Goal: Information Seeking & Learning: Learn about a topic

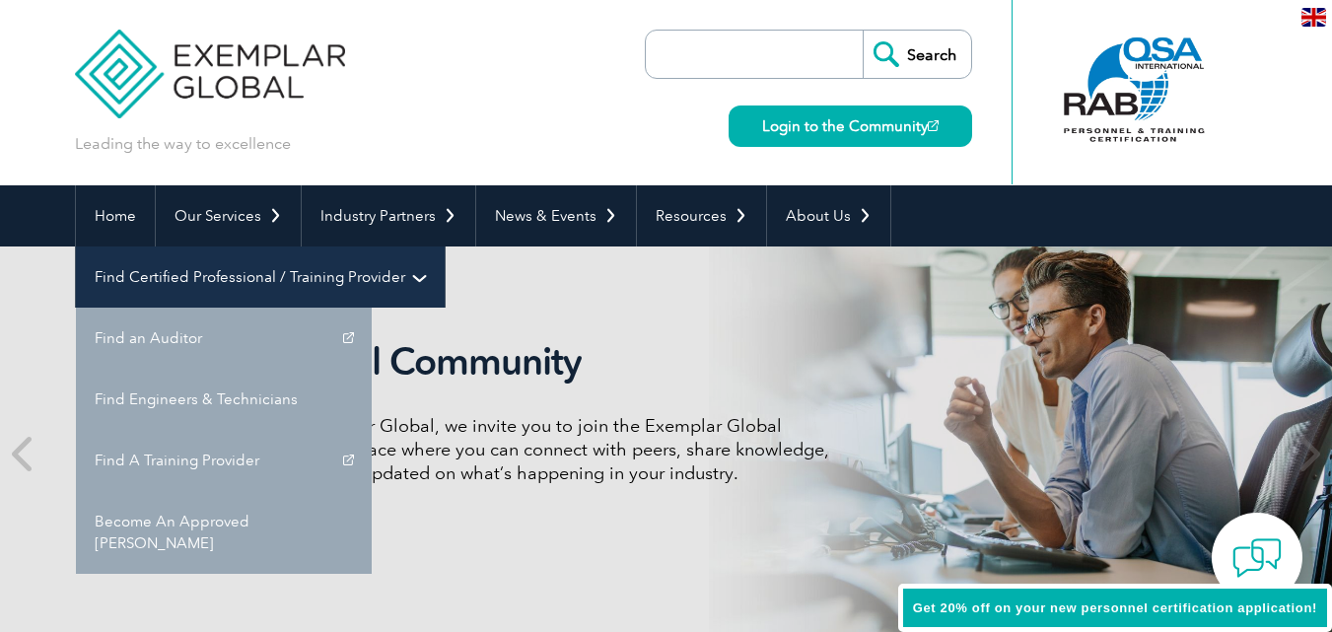
click at [445, 246] on link "Find Certified Professional / Training Provider" at bounding box center [260, 276] width 369 height 61
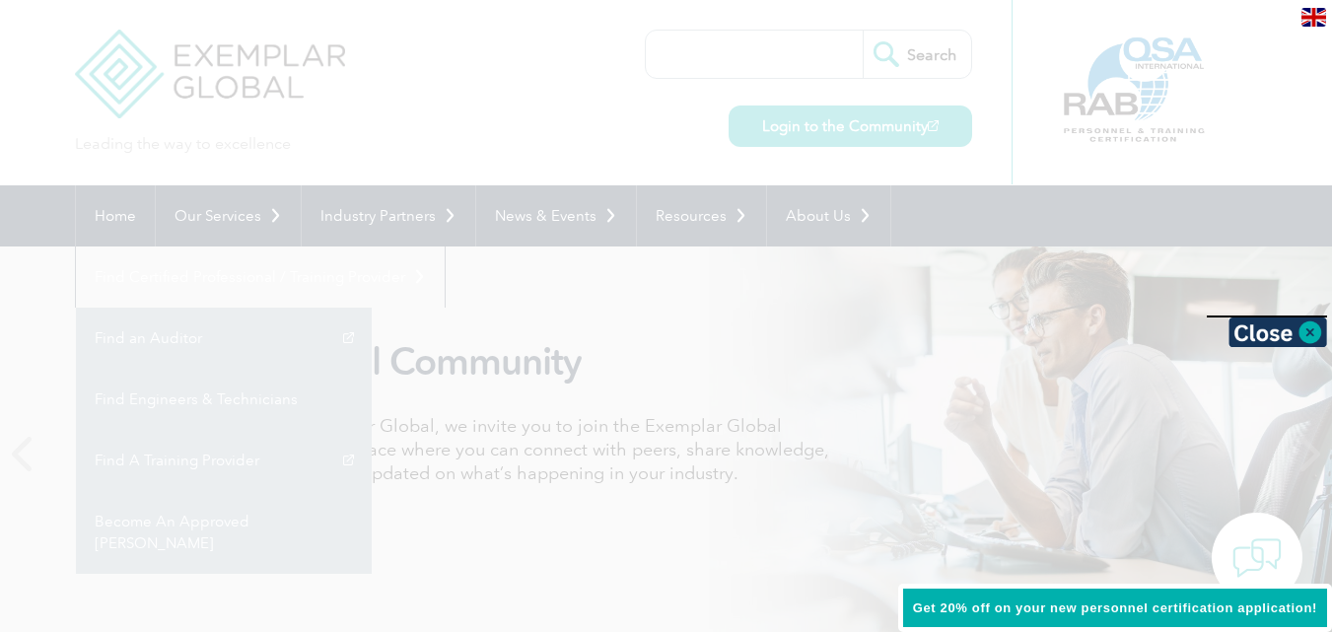
click at [995, 397] on div at bounding box center [666, 316] width 1332 height 632
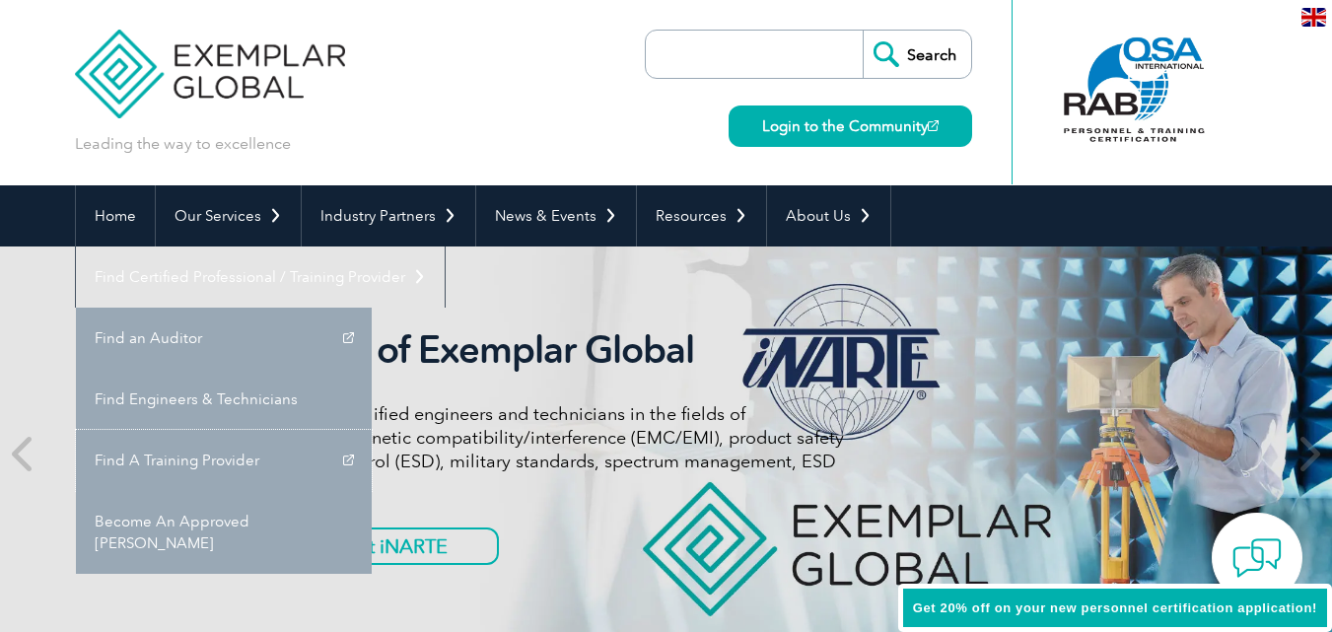
click at [372, 430] on link "Find A Training Provider" at bounding box center [224, 460] width 296 height 61
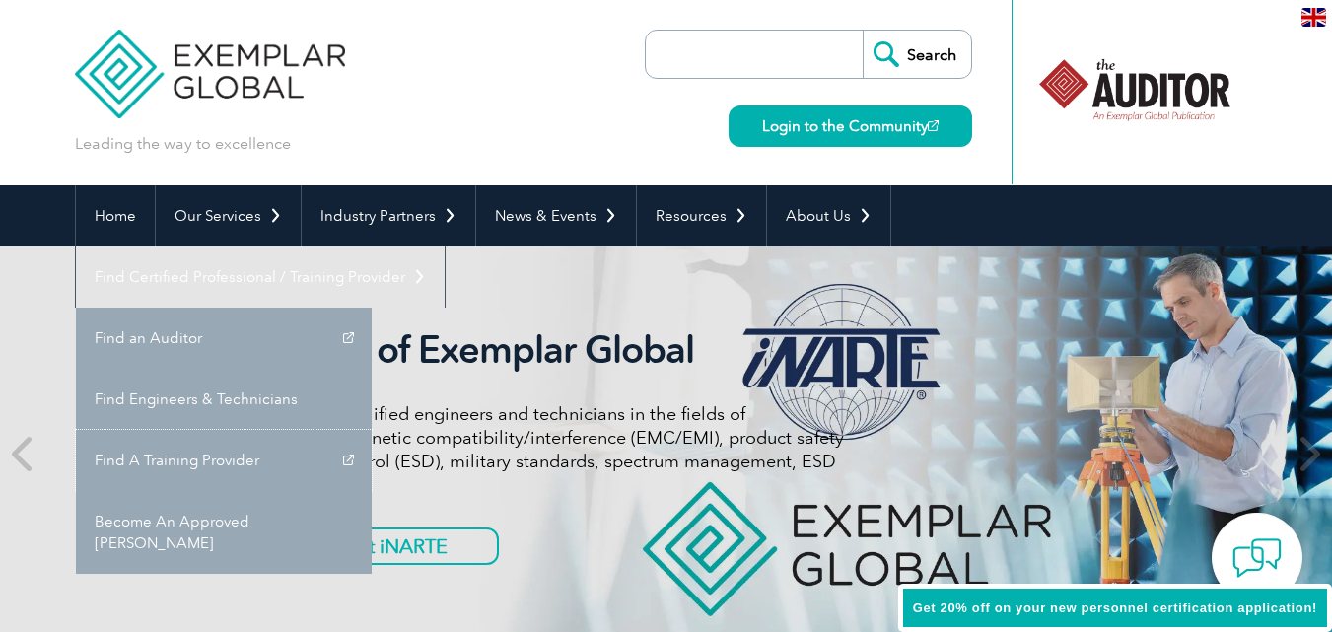
click at [372, 430] on link "Find A Training Provider" at bounding box center [224, 460] width 296 height 61
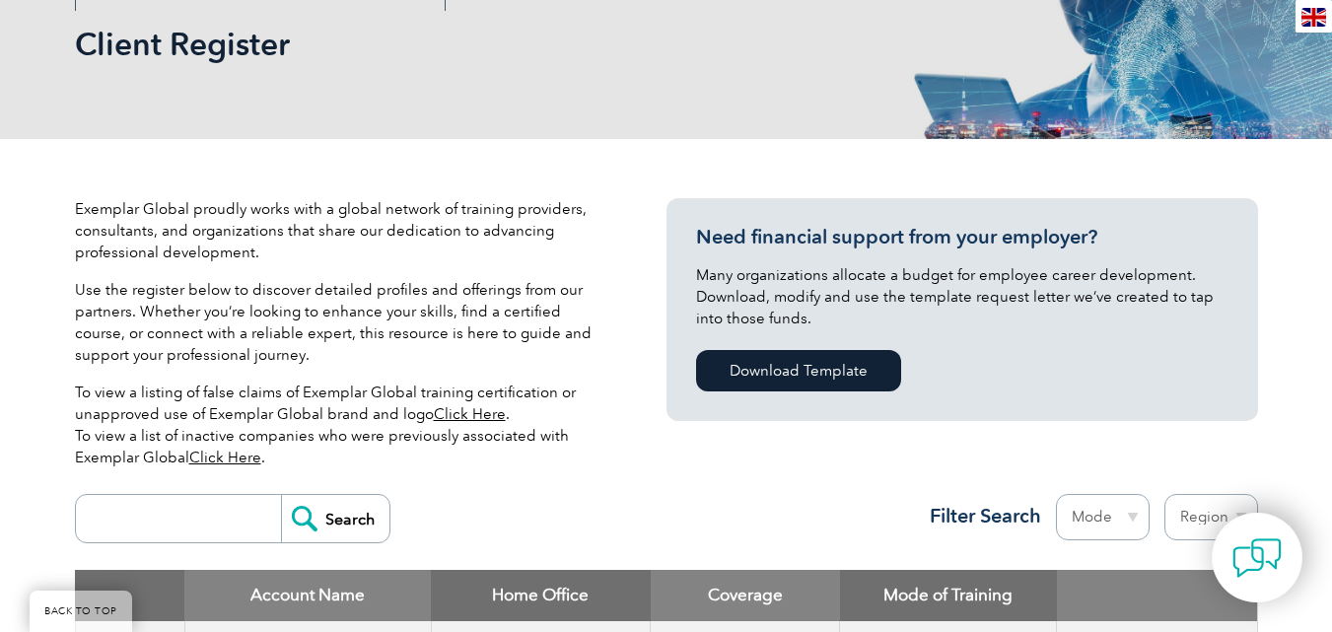
scroll to position [297, 0]
click at [212, 522] on input "search" at bounding box center [183, 518] width 195 height 47
type input "JMD"
click at [321, 519] on input "Search" at bounding box center [335, 518] width 108 height 47
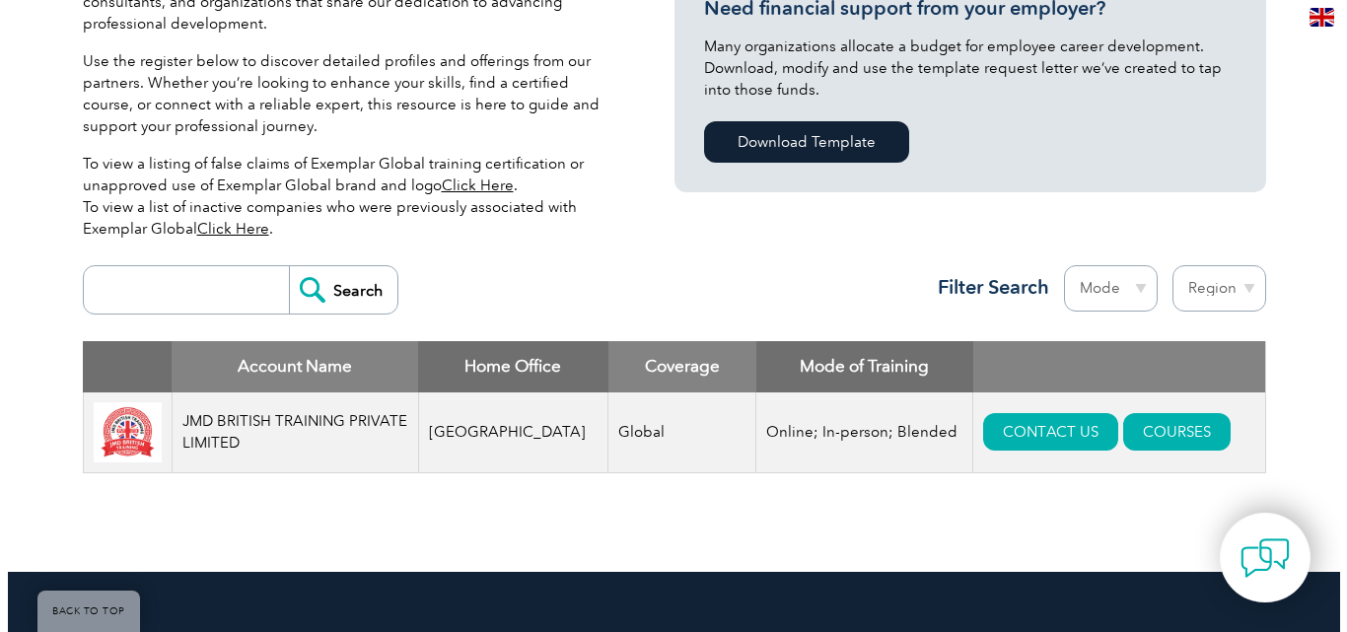
scroll to position [578, 0]
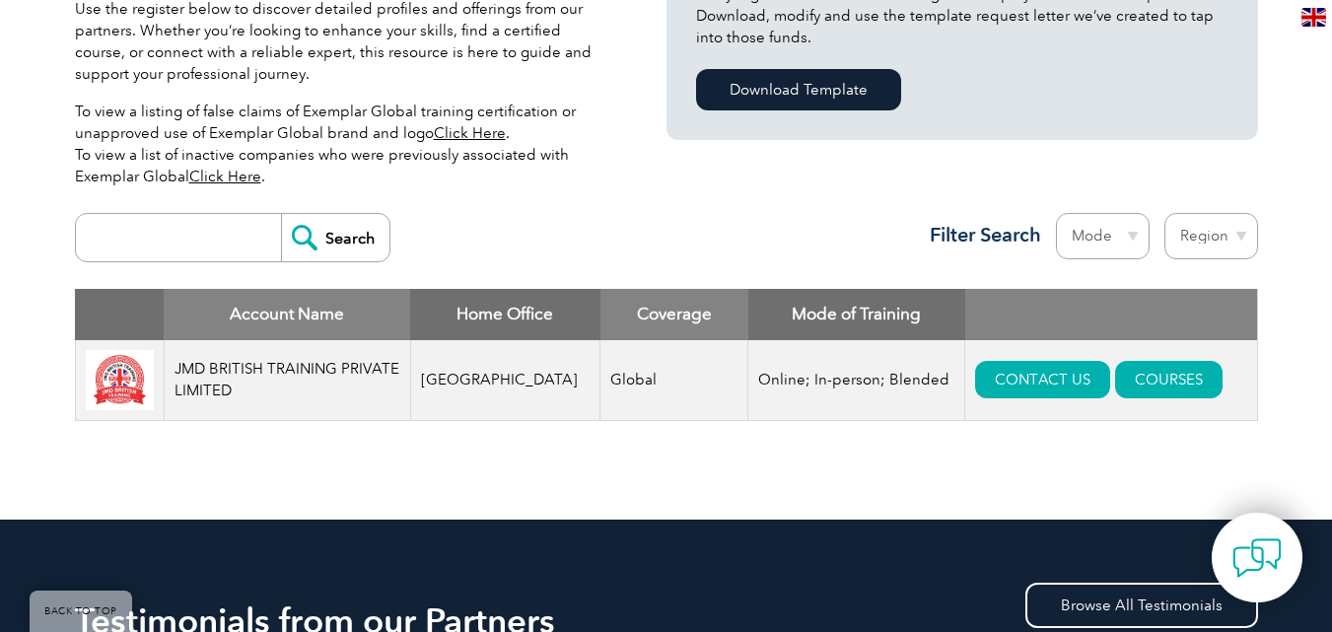
click at [875, 395] on td "Online; In-person; Blended" at bounding box center [856, 380] width 217 height 81
click at [1029, 378] on link "CONTACT US" at bounding box center [1042, 379] width 135 height 37
click at [1147, 378] on link "COURSES" at bounding box center [1168, 379] width 107 height 37
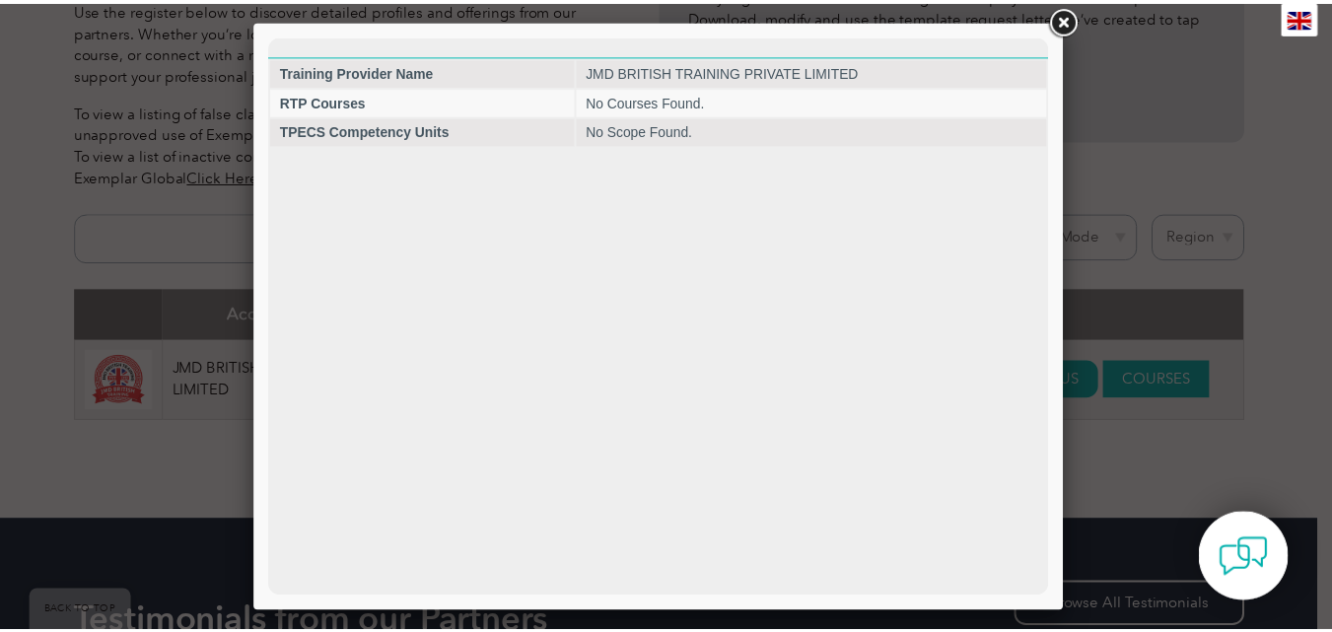
scroll to position [0, 0]
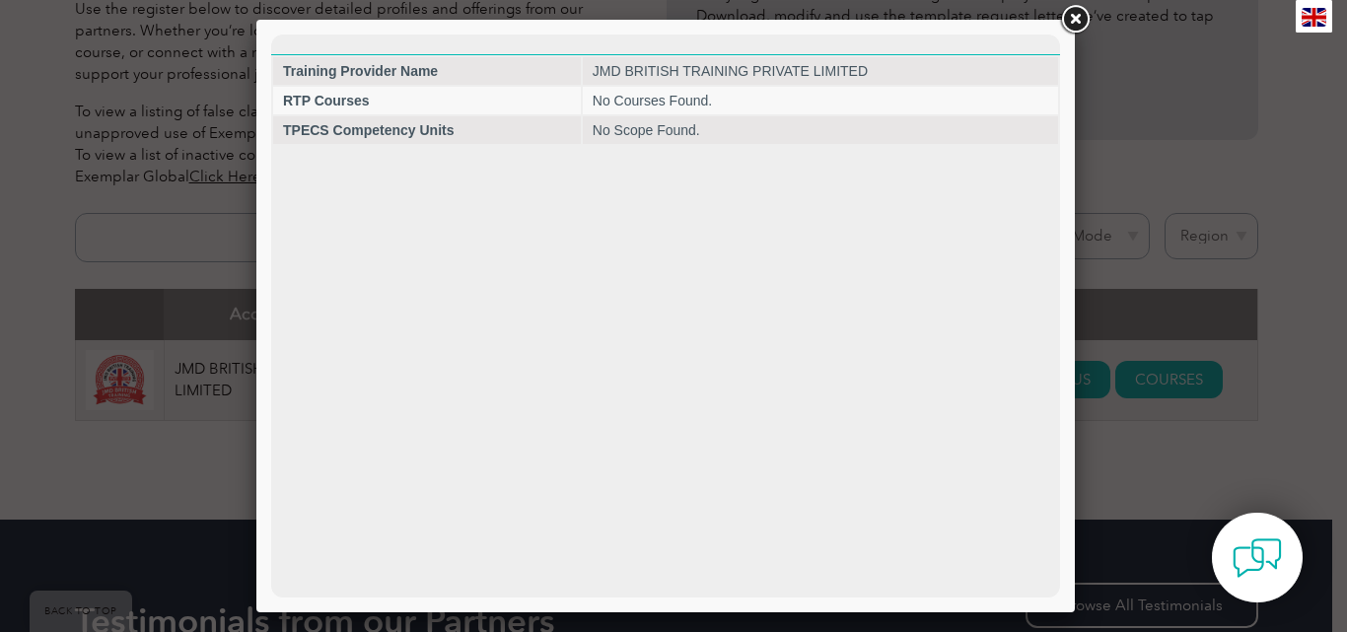
click at [1073, 13] on link at bounding box center [1074, 19] width 35 height 35
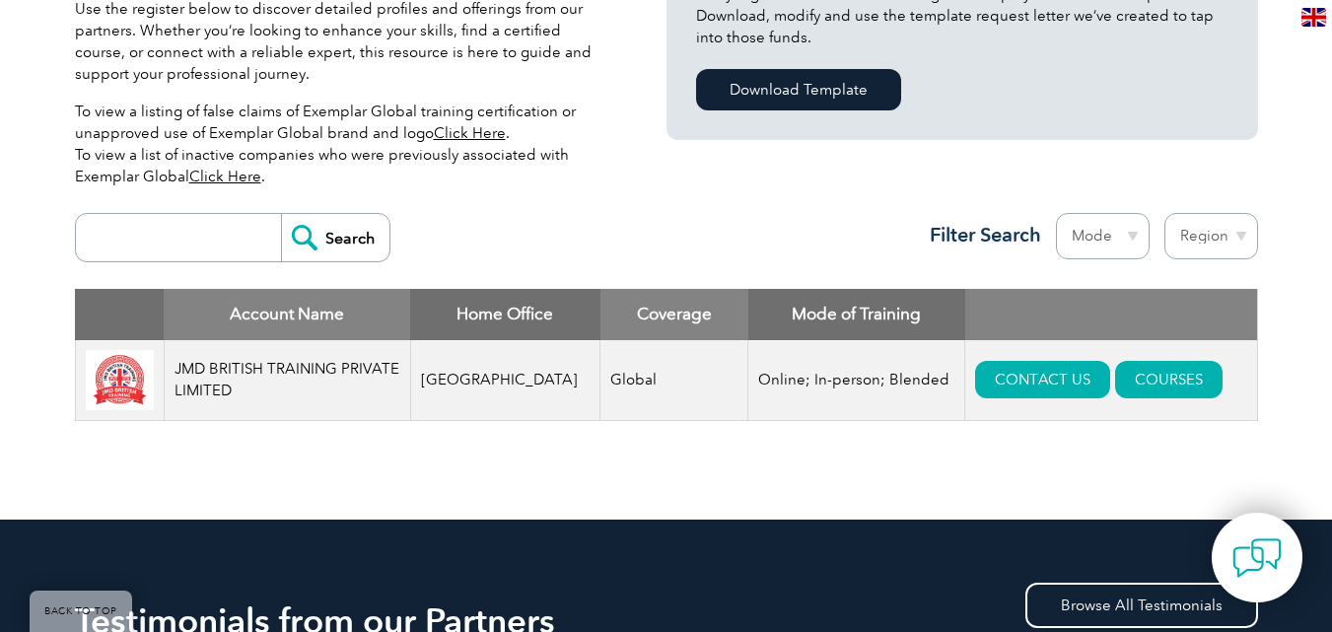
click at [204, 246] on input "search" at bounding box center [183, 237] width 195 height 47
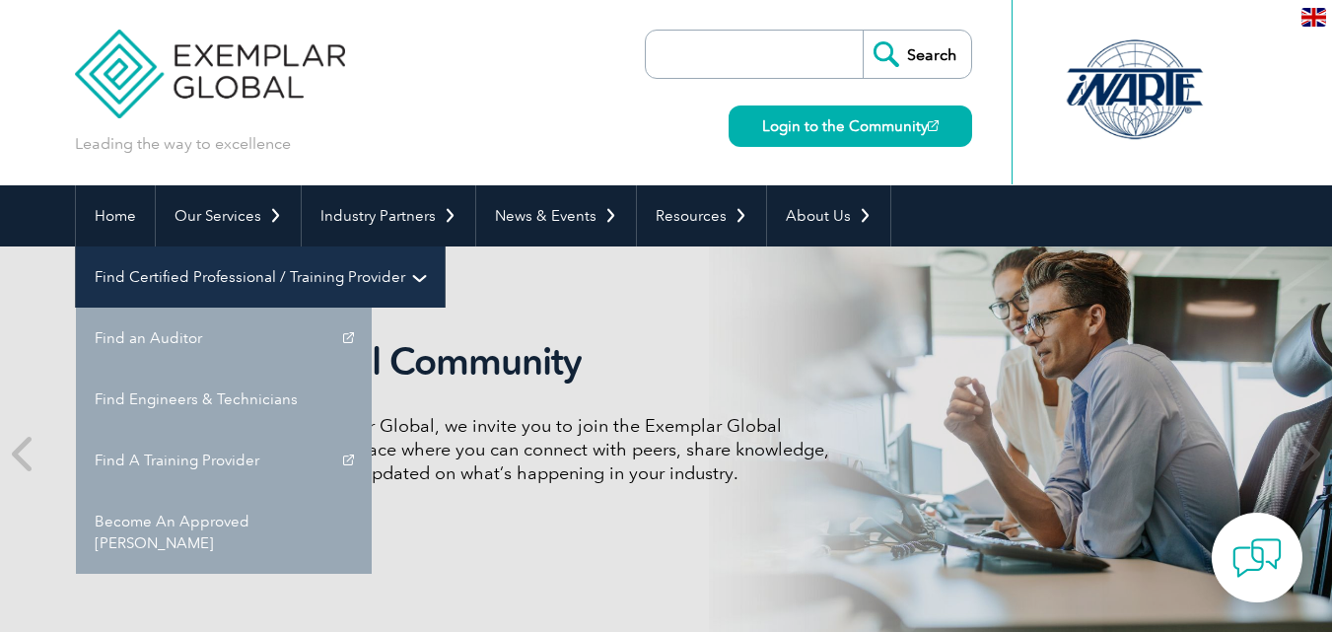
click at [445, 246] on link "Find Certified Professional / Training Provider" at bounding box center [260, 276] width 369 height 61
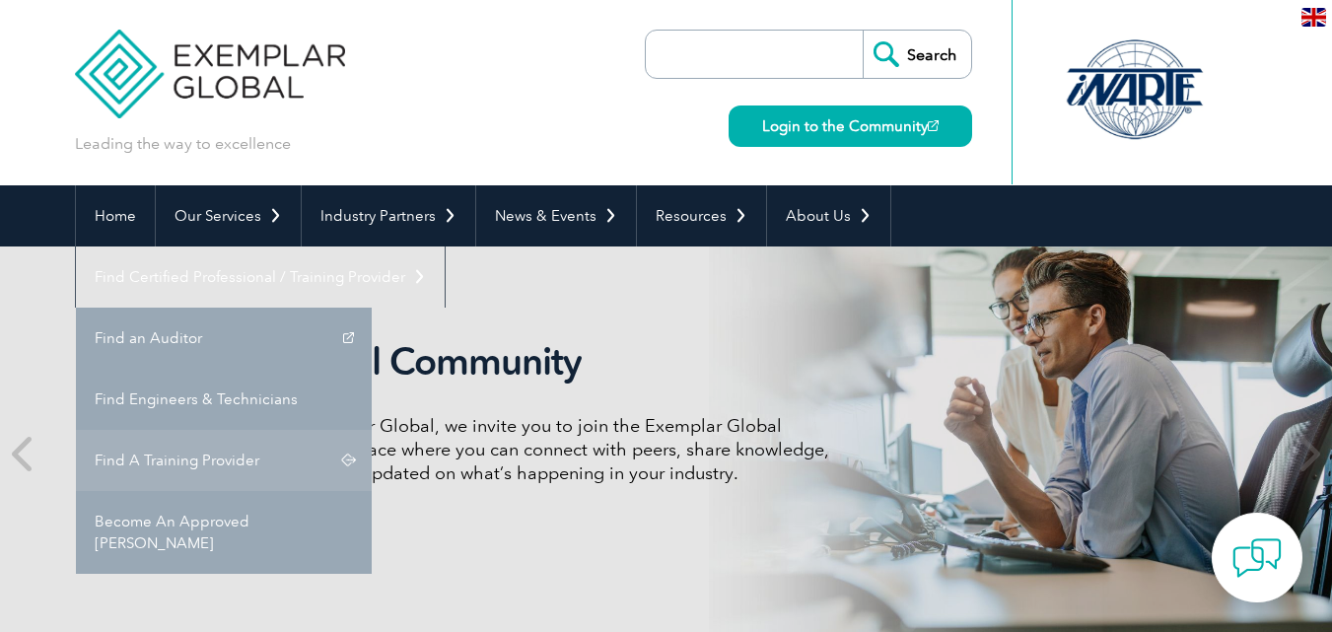
click at [372, 430] on link "Find A Training Provider" at bounding box center [224, 460] width 296 height 61
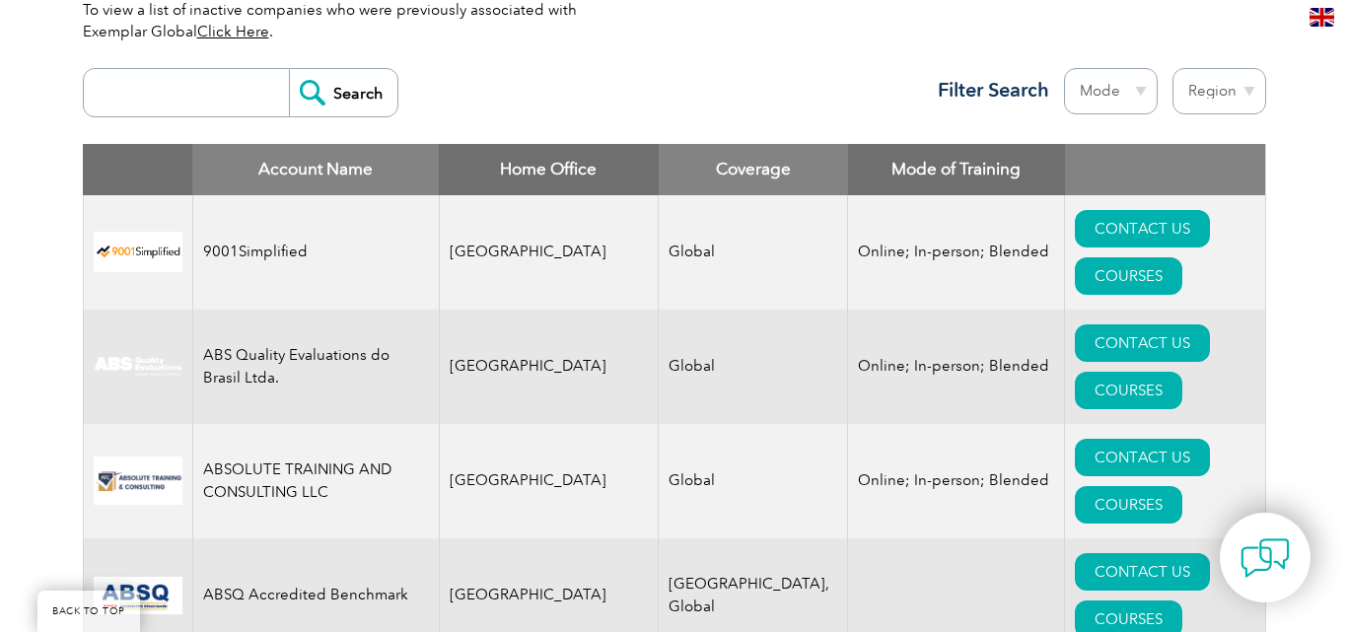
scroll to position [936, 0]
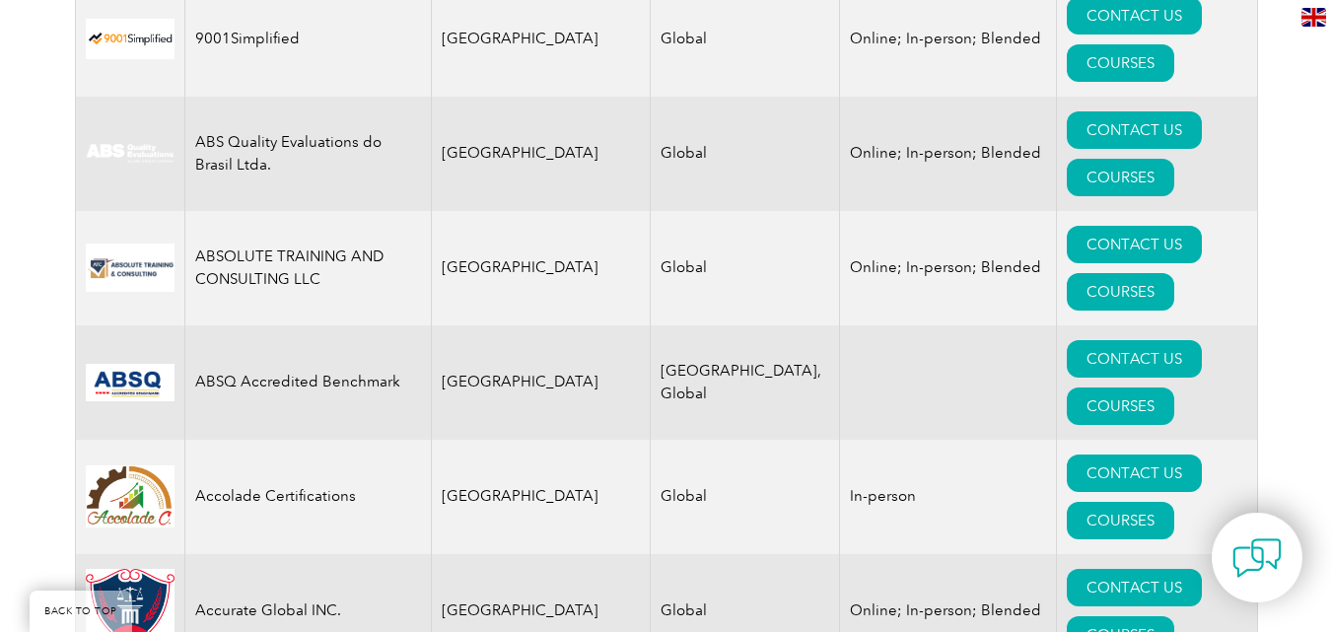
drag, startPoint x: 1340, startPoint y: 25, endPoint x: 1346, endPoint y: 46, distance: 22.5
click at [1132, 273] on link "COURSES" at bounding box center [1120, 291] width 107 height 37
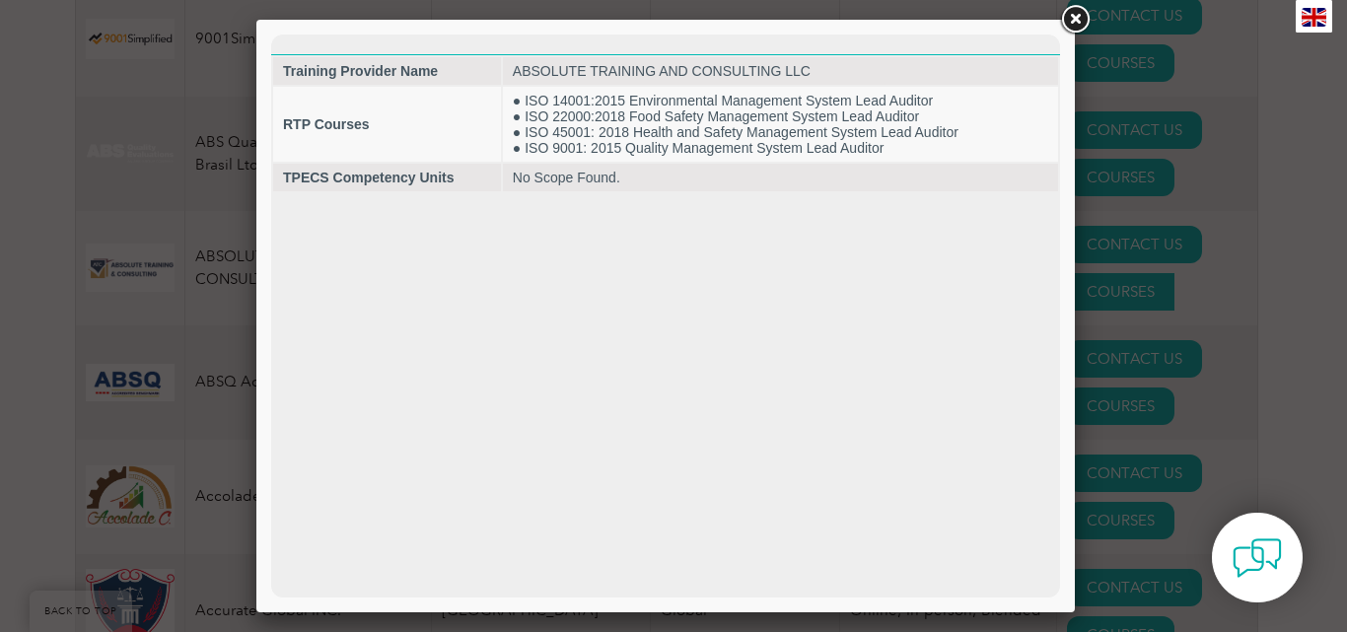
scroll to position [0, 0]
click at [1069, 12] on link at bounding box center [1074, 19] width 35 height 35
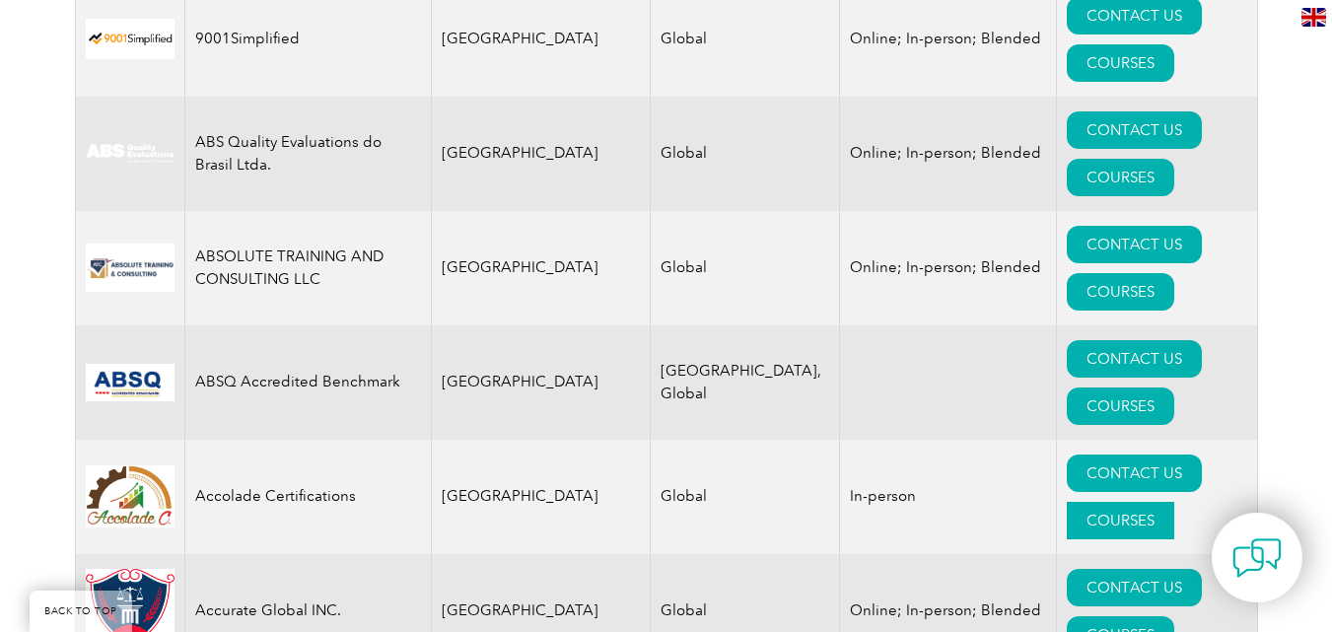
click at [1174, 502] on link "COURSES" at bounding box center [1120, 520] width 107 height 37
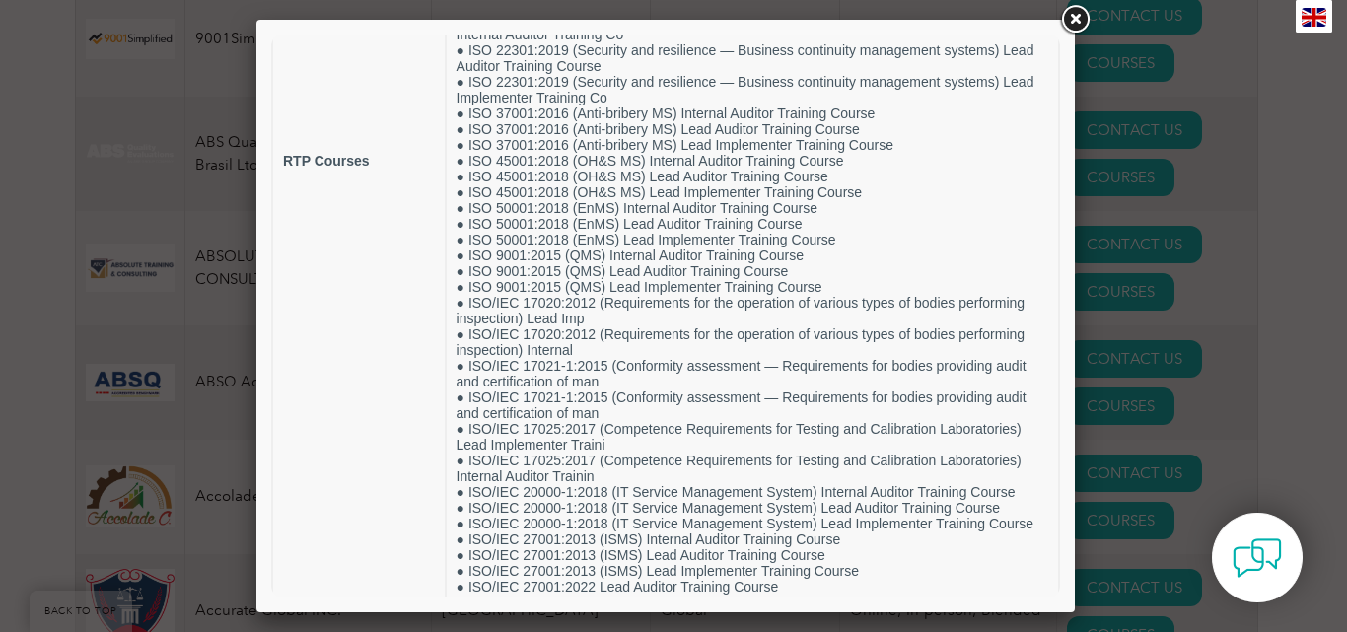
scroll to position [432, 0]
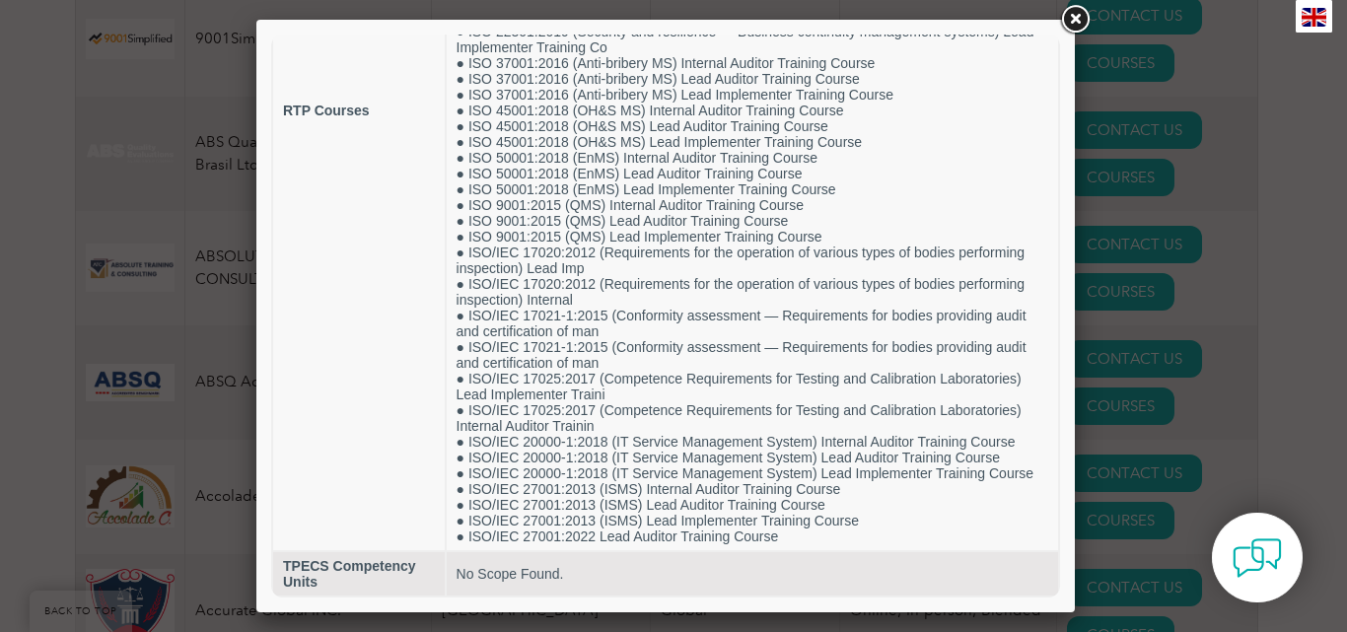
drag, startPoint x: 1051, startPoint y: 194, endPoint x: 1426, endPoint y: 464, distance: 461.9
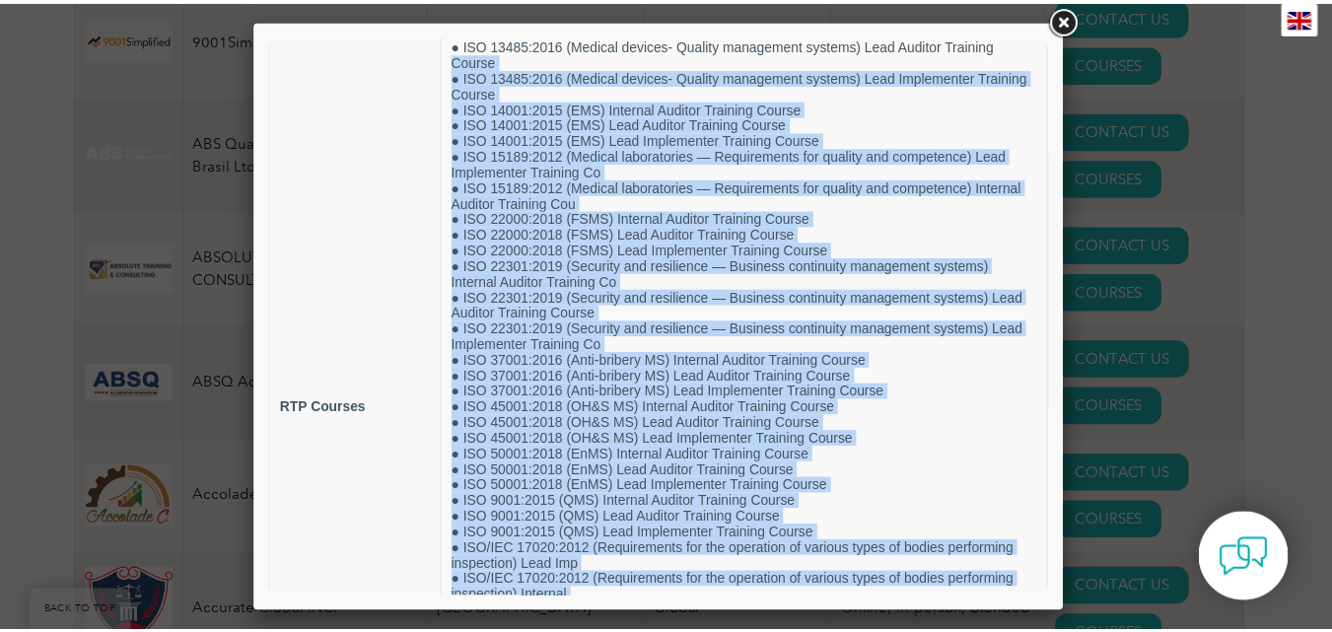
scroll to position [0, 0]
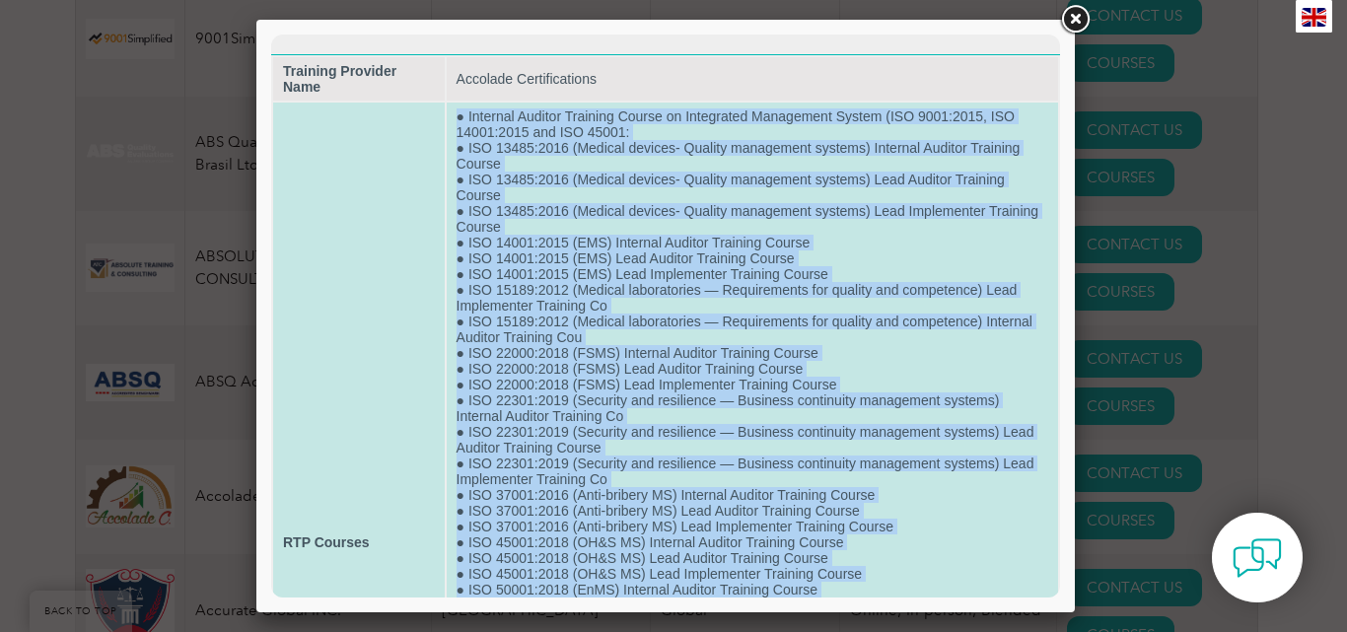
drag, startPoint x: 789, startPoint y: 544, endPoint x: 453, endPoint y: 106, distance: 552.0
click at [453, 106] on td "● Internal Auditor Training Course on Integrated Management System (ISO 9001:20…" at bounding box center [752, 542] width 611 height 879
copy td "● Internal Auditor Training Course on Integrated Management System (ISO 9001:20…"
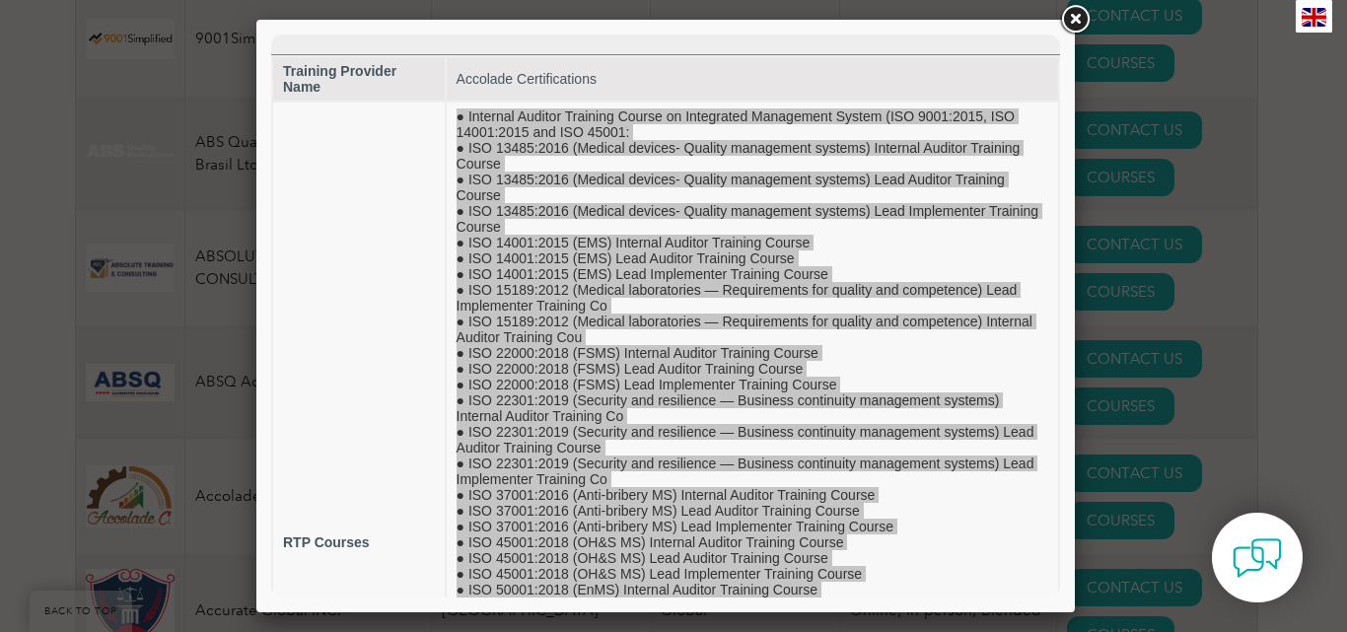
click at [1081, 22] on link at bounding box center [1074, 19] width 35 height 35
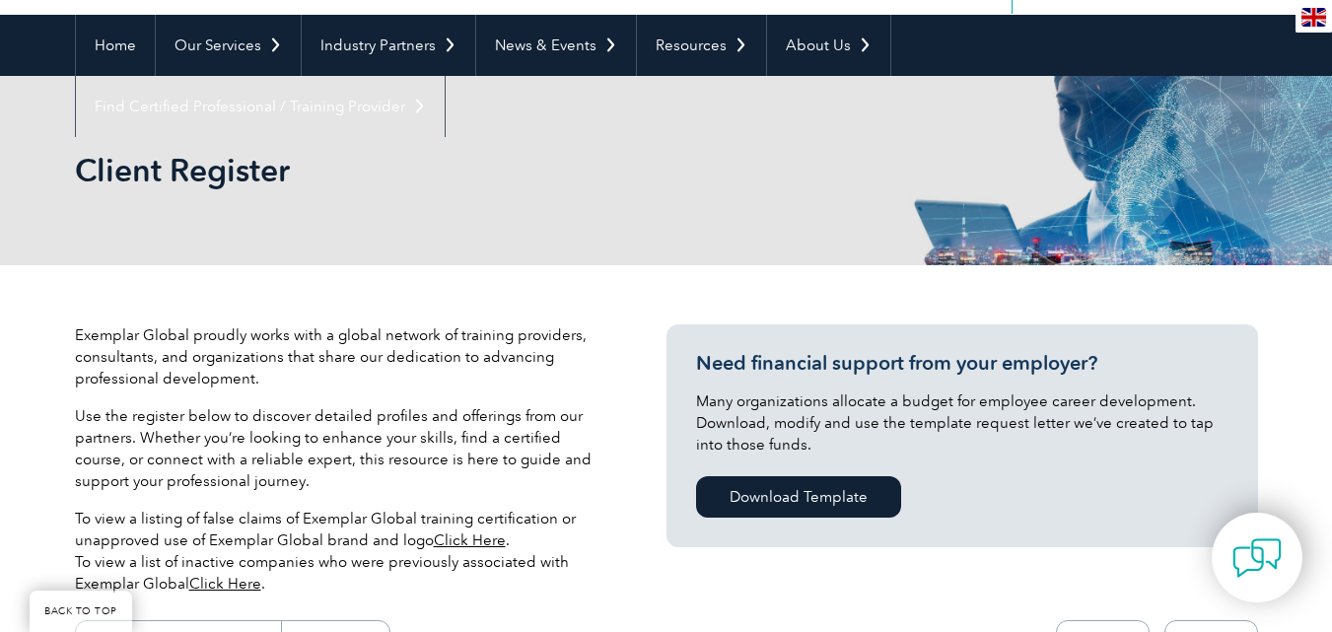
scroll to position [340, 0]
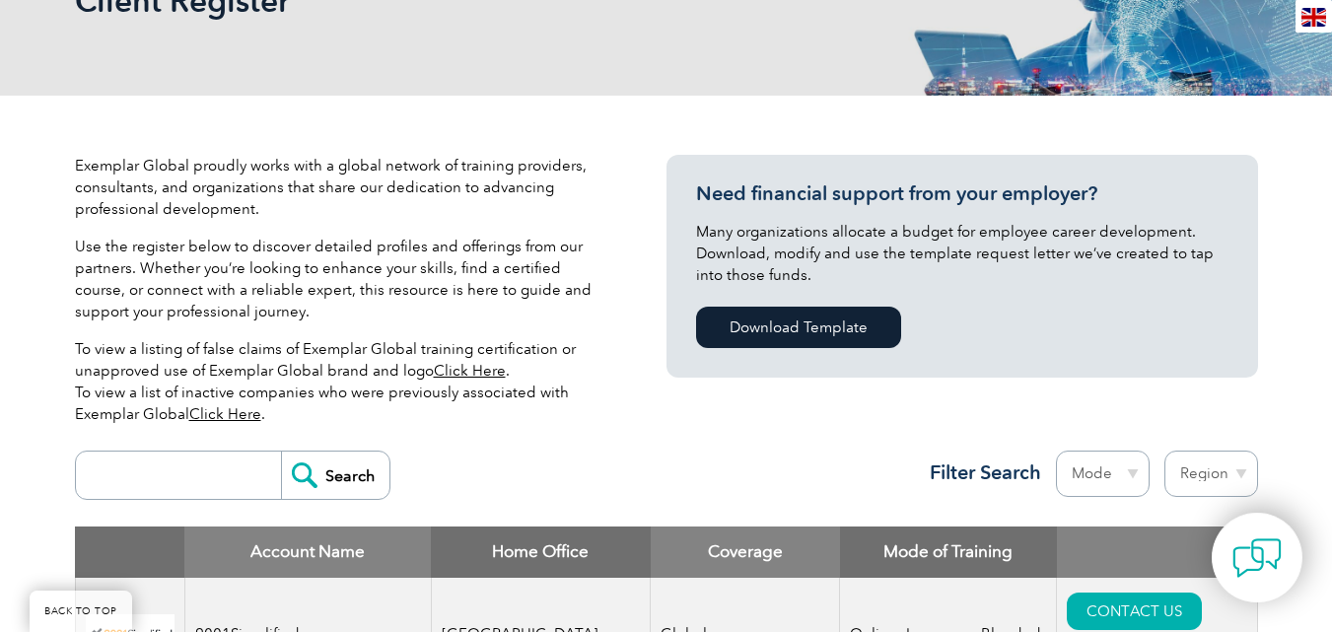
click at [193, 485] on input "search" at bounding box center [183, 475] width 195 height 47
type input "SQC"
click at [281, 452] on input "Search" at bounding box center [335, 475] width 108 height 47
click at [332, 473] on input "Search" at bounding box center [335, 475] width 108 height 47
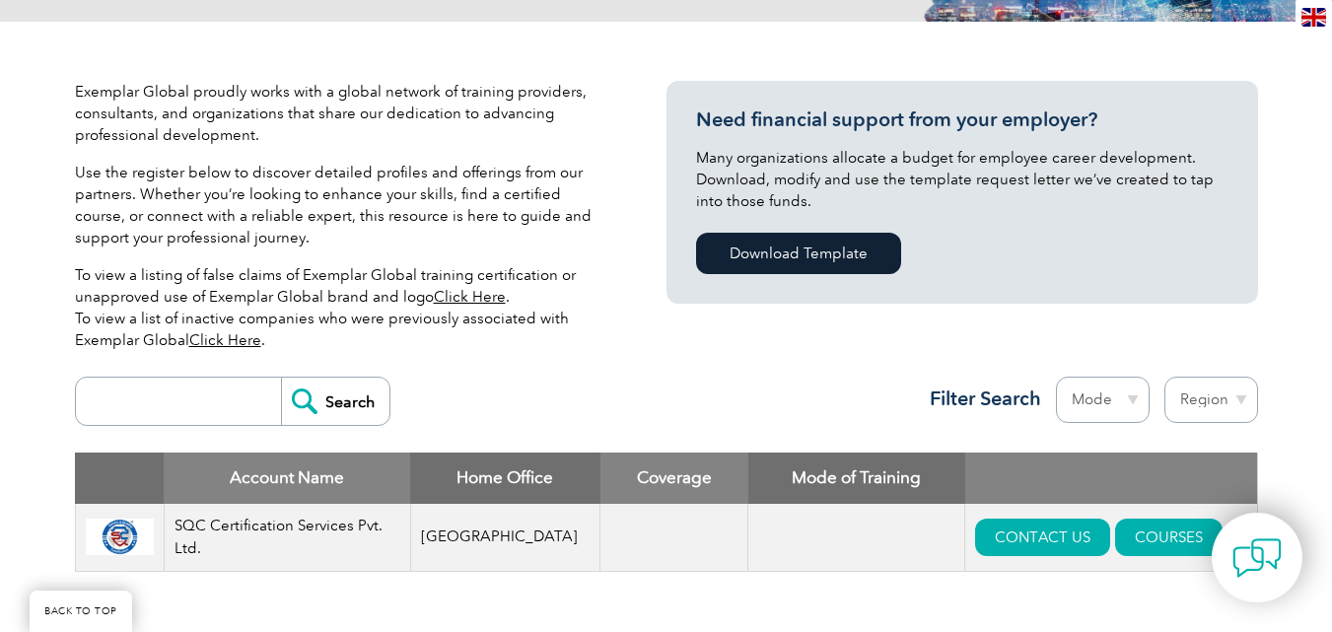
drag, startPoint x: 1346, startPoint y: 109, endPoint x: 1346, endPoint y: 149, distance: 39.4
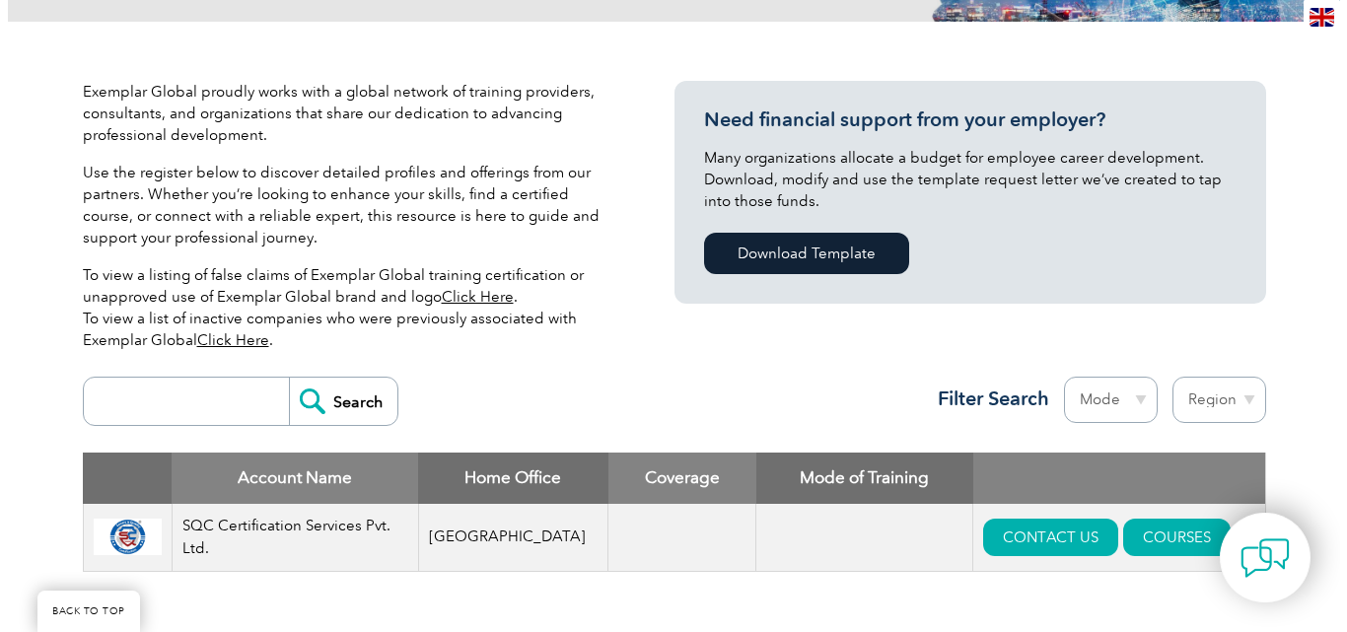
scroll to position [419, 0]
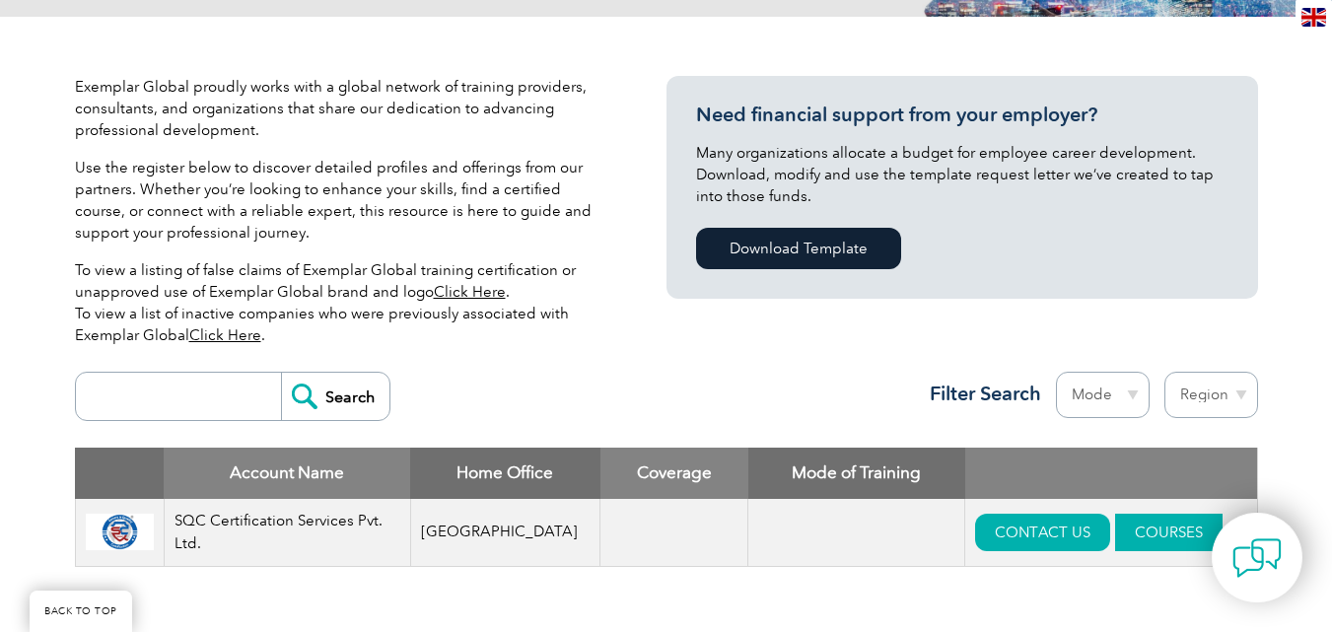
click at [1125, 533] on link "COURSES" at bounding box center [1168, 532] width 107 height 37
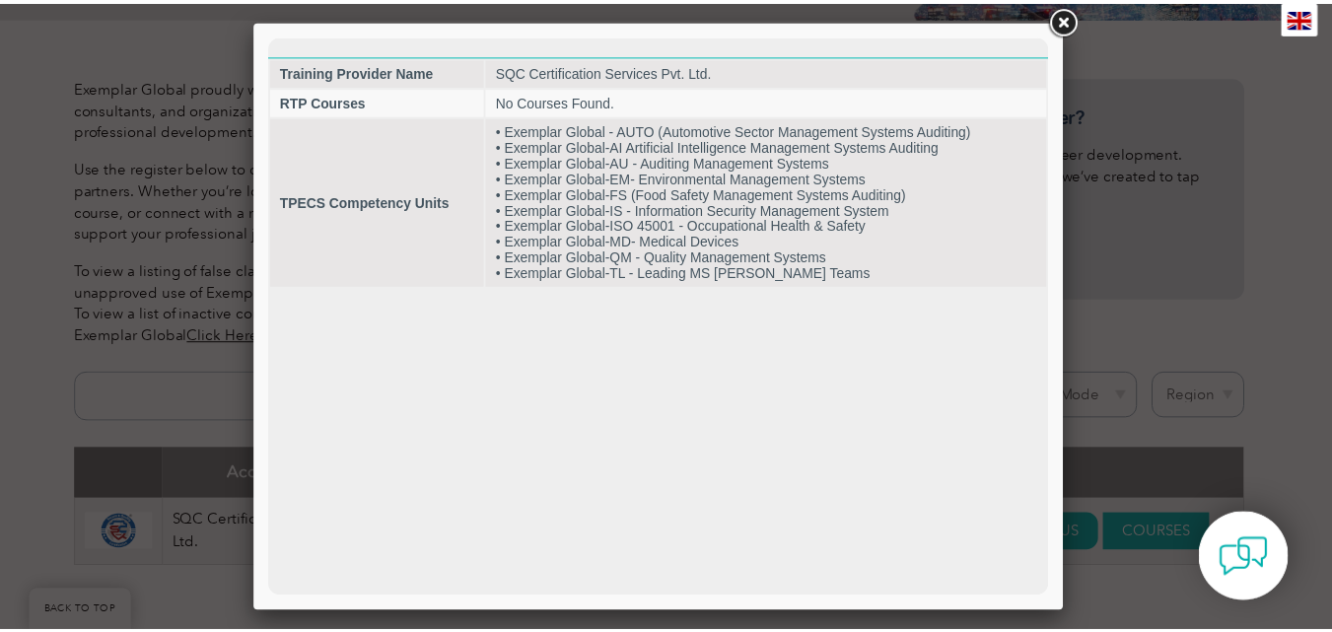
scroll to position [0, 0]
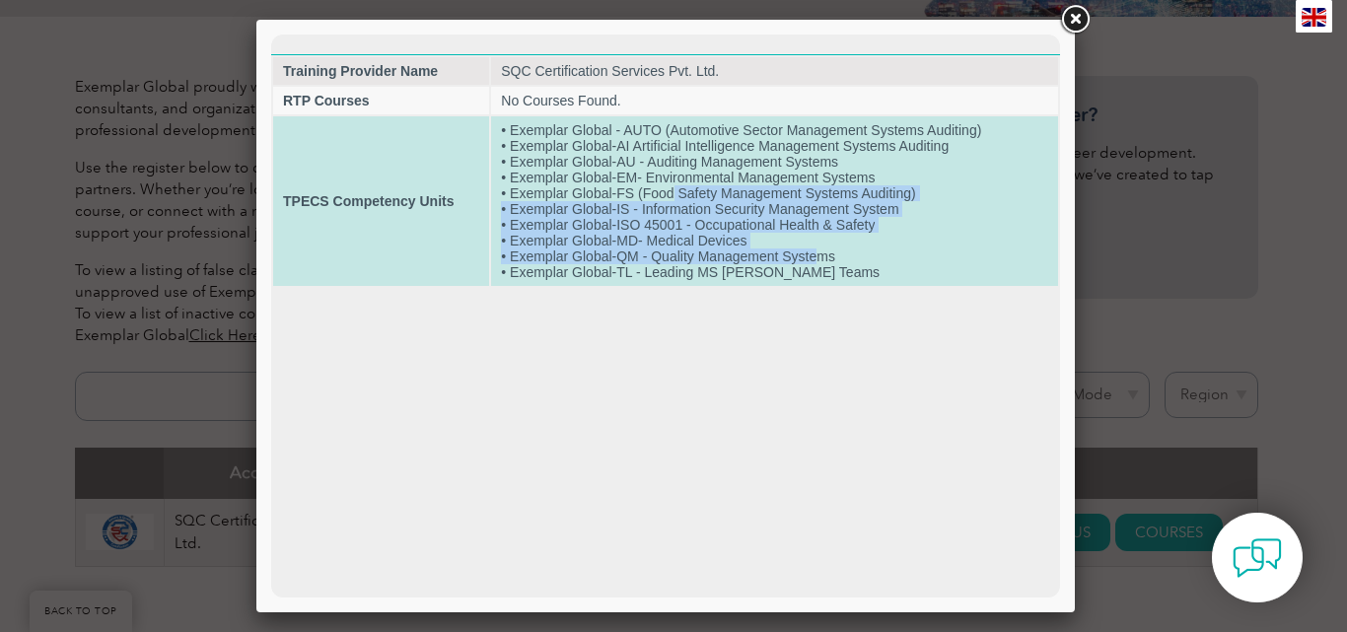
drag, startPoint x: 822, startPoint y: 262, endPoint x: 665, endPoint y: 187, distance: 174.6
click at [665, 190] on td "• Exemplar Global - AUTO (Automotive Sector Management Systems Auditing) • Exem…" at bounding box center [774, 201] width 567 height 170
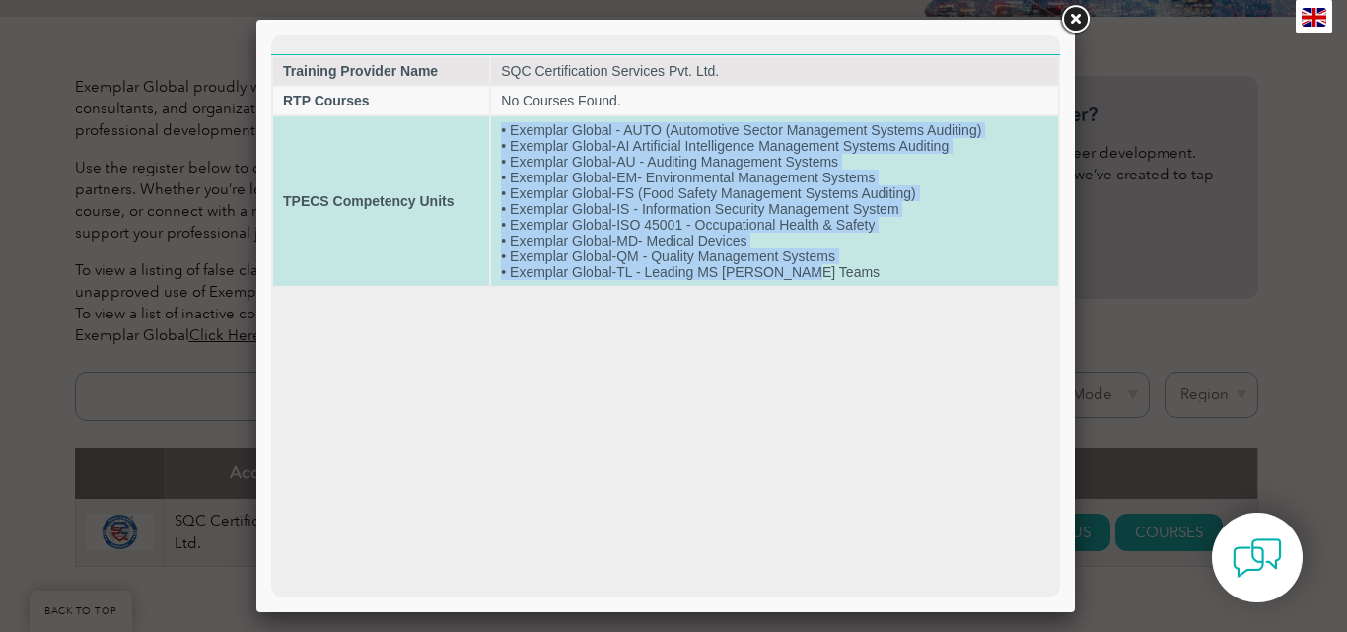
drag, startPoint x: 502, startPoint y: 137, endPoint x: 853, endPoint y: 271, distance: 375.7
click at [853, 271] on td "• Exemplar Global - AUTO (Automotive Sector Management Systems Auditing) • Exem…" at bounding box center [774, 201] width 567 height 170
copy td "• Exemplar Global - AUTO (Automotive Sector Management Systems Auditing) • Exem…"
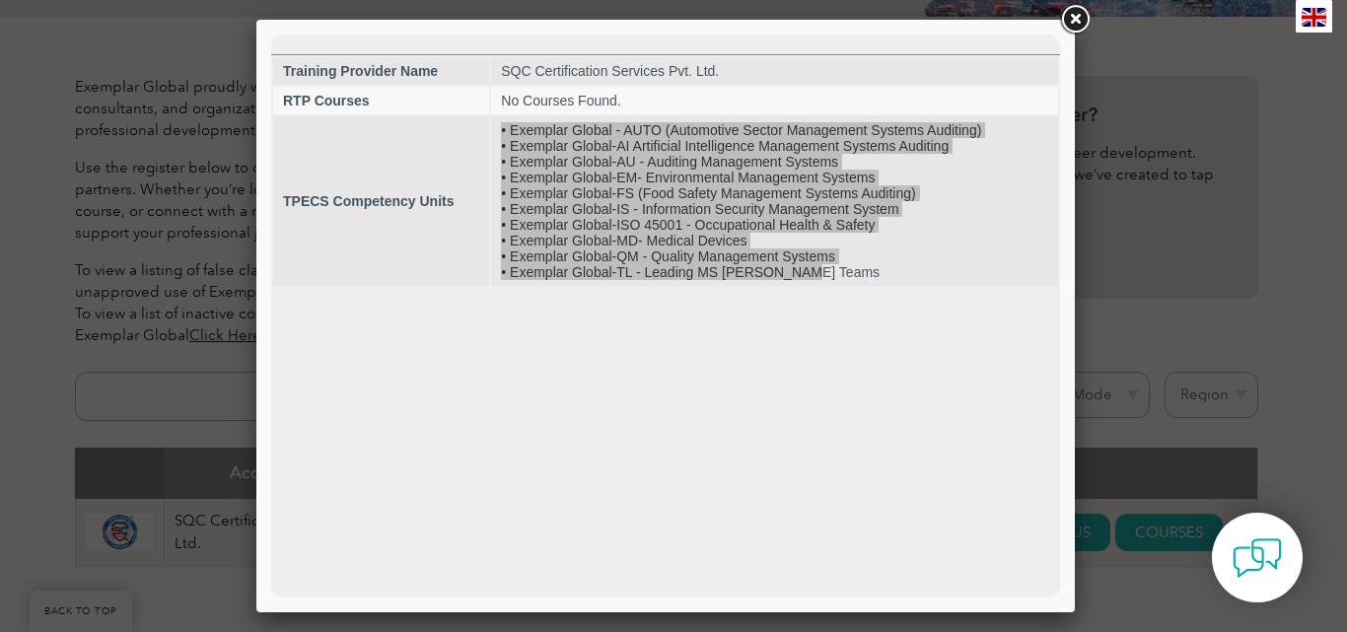
click at [1071, 5] on link at bounding box center [1074, 19] width 35 height 35
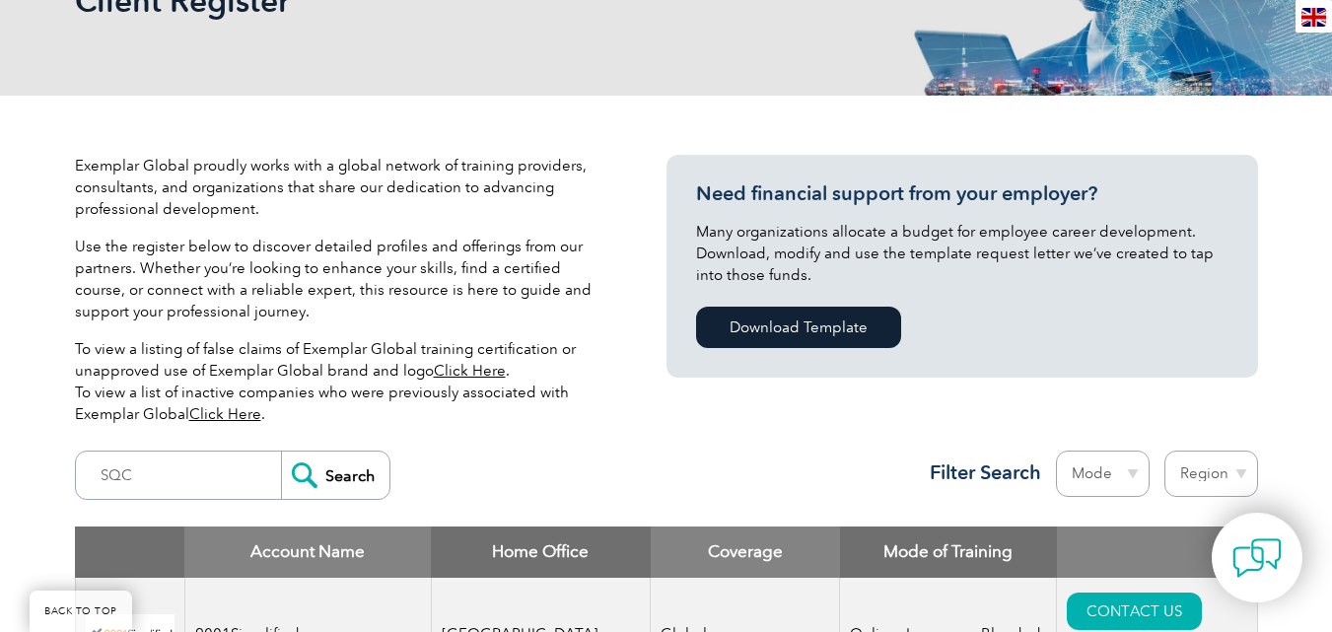
scroll to position [340, 0]
click at [131, 472] on input "SQC" at bounding box center [183, 475] width 195 height 47
type input "S"
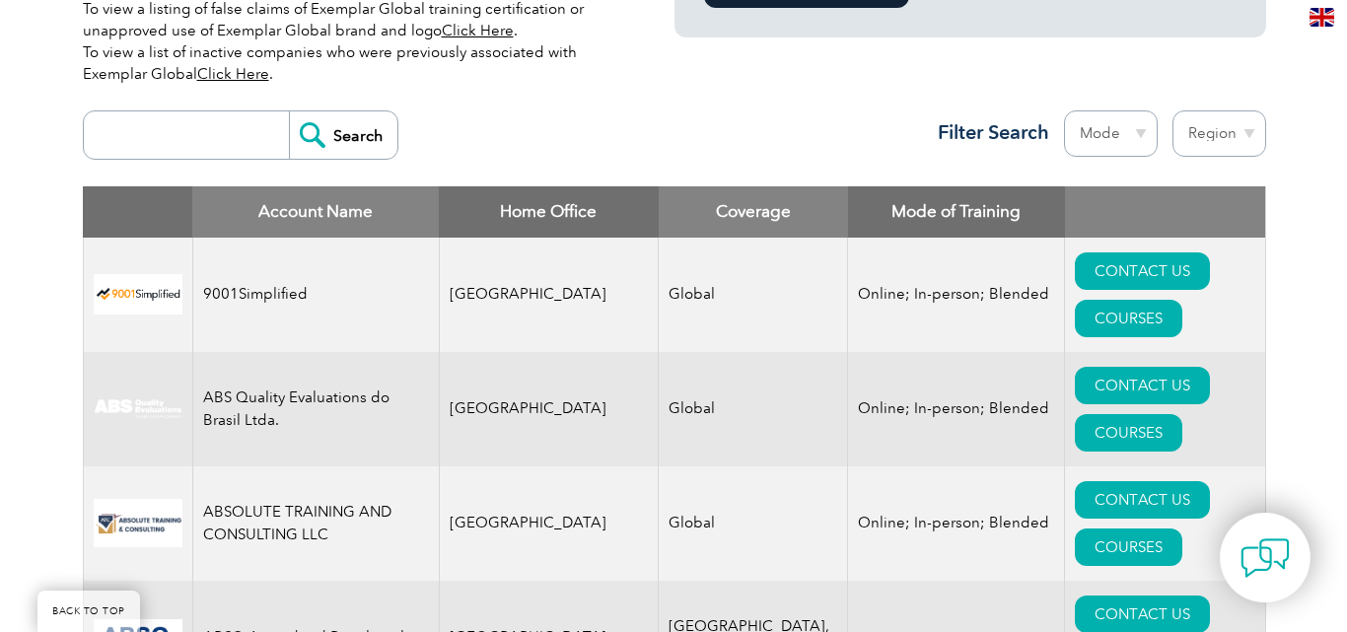
scroll to position [723, 0]
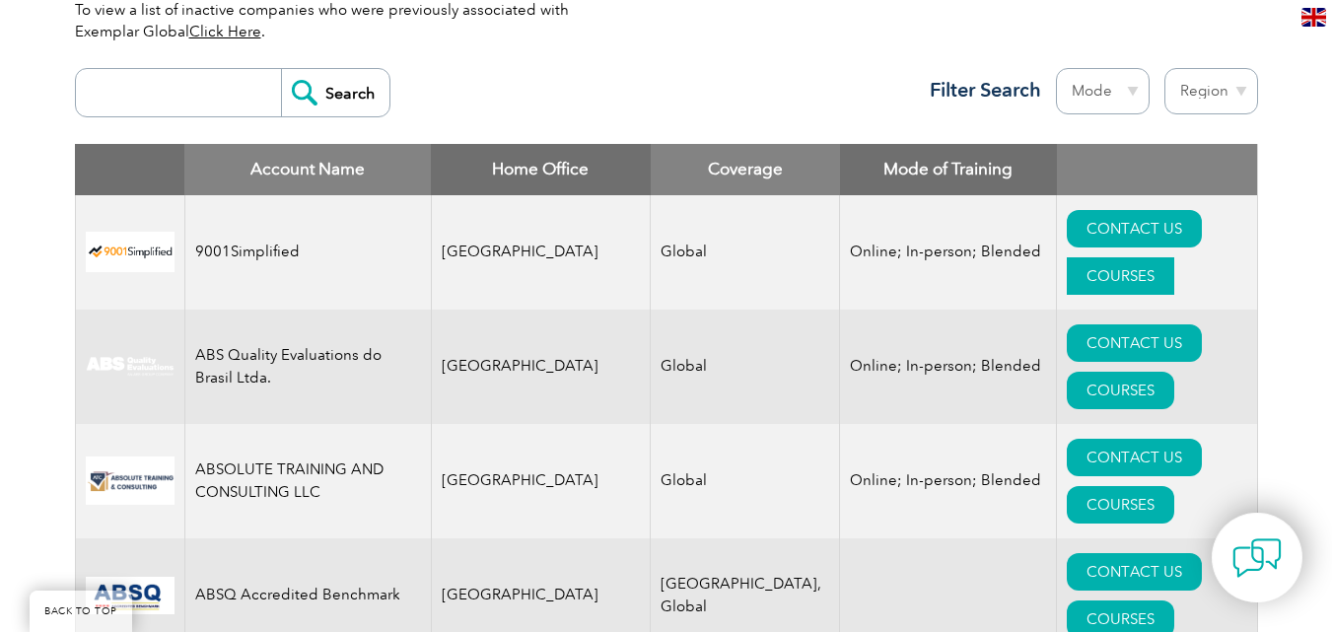
click at [1166, 257] on link "COURSES" at bounding box center [1120, 275] width 107 height 37
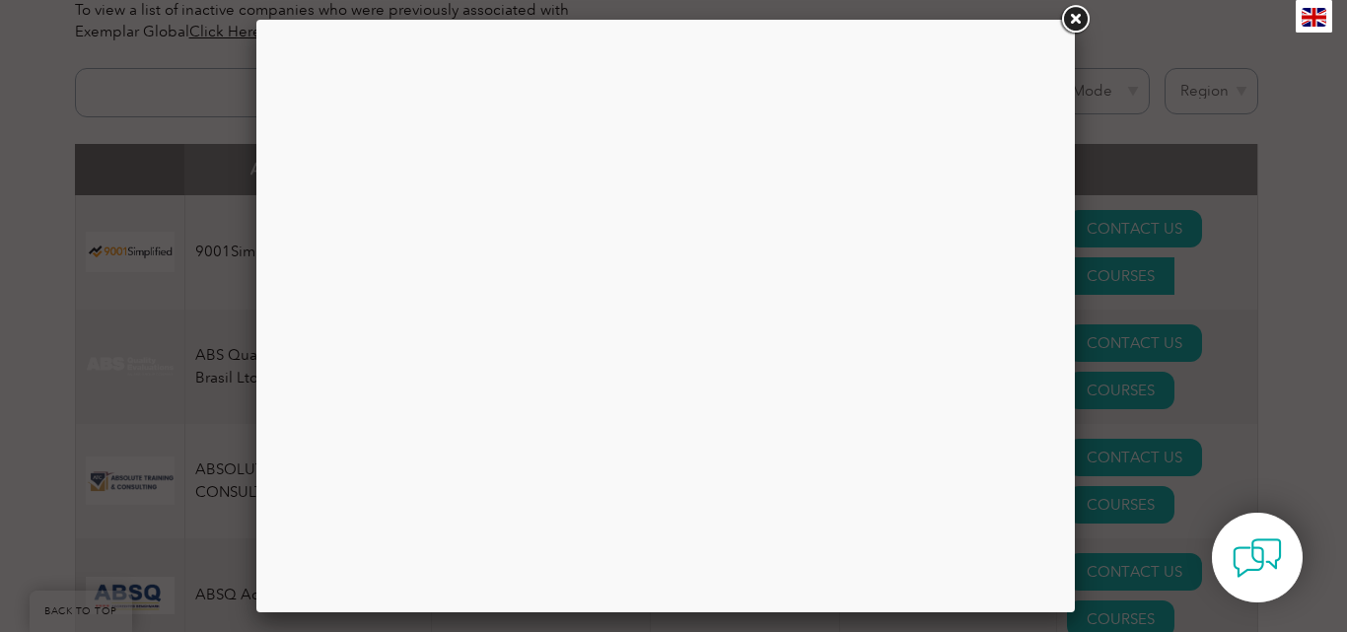
click at [1166, 228] on div at bounding box center [673, 316] width 1347 height 632
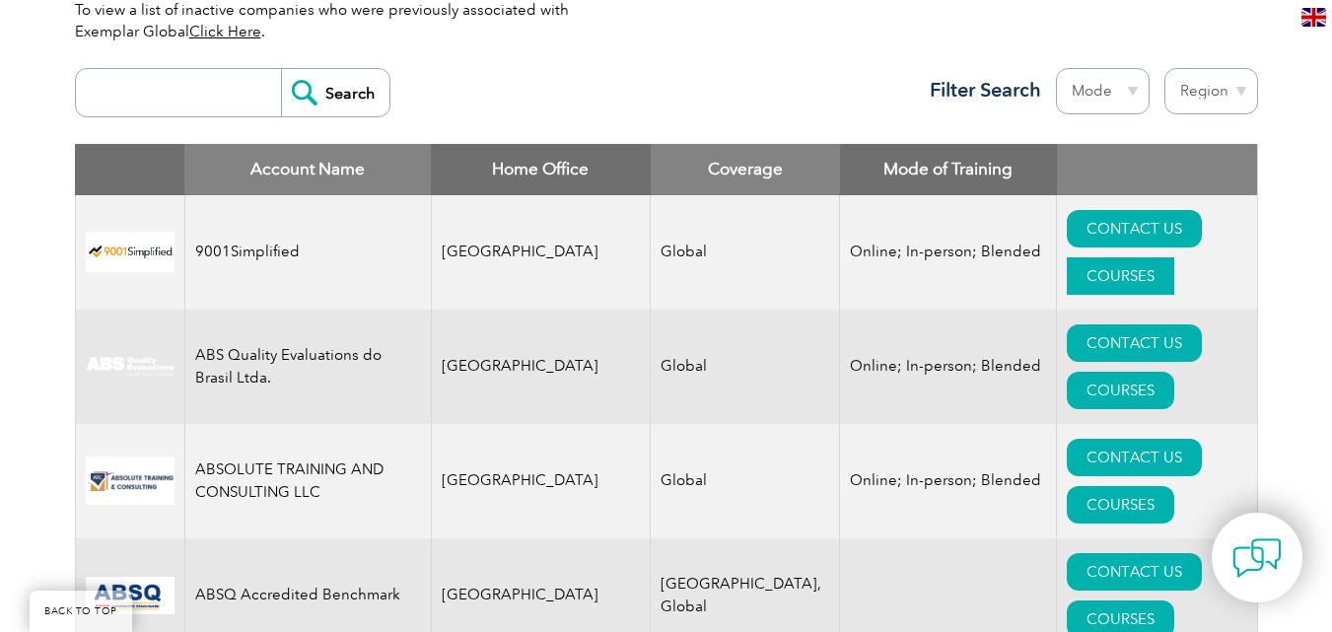
click at [1166, 257] on link "COURSES" at bounding box center [1120, 275] width 107 height 37
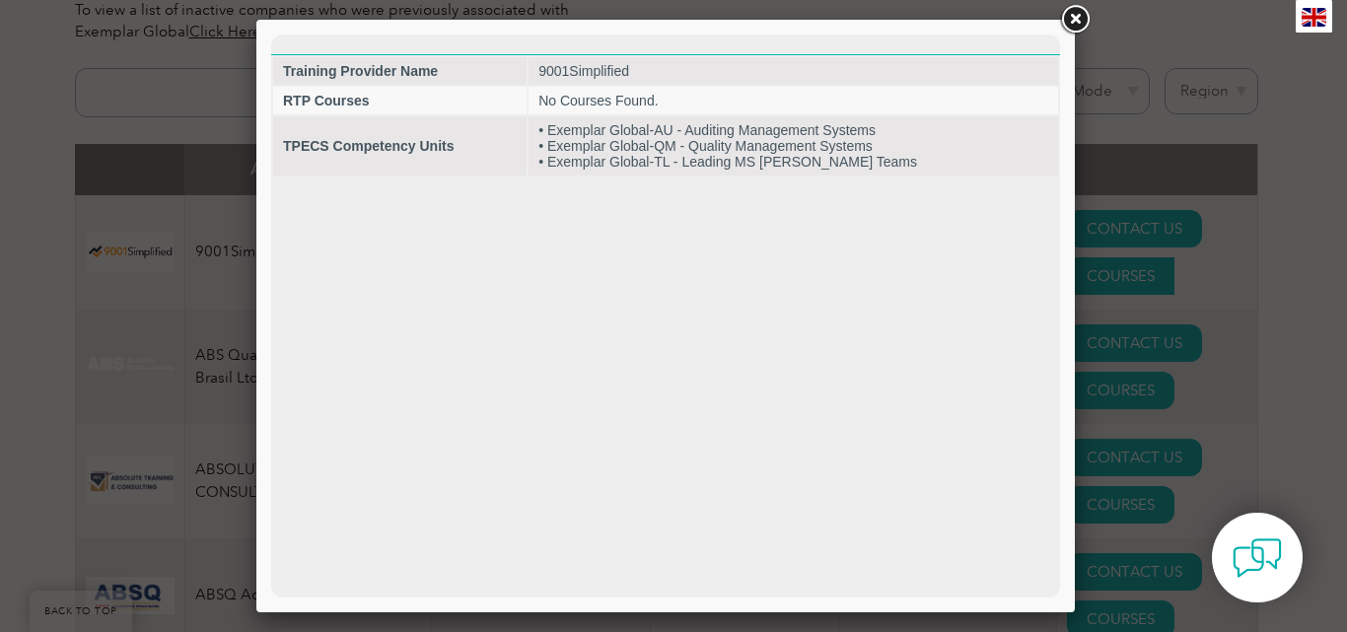
scroll to position [0, 0]
click at [216, 262] on div at bounding box center [673, 316] width 1347 height 632
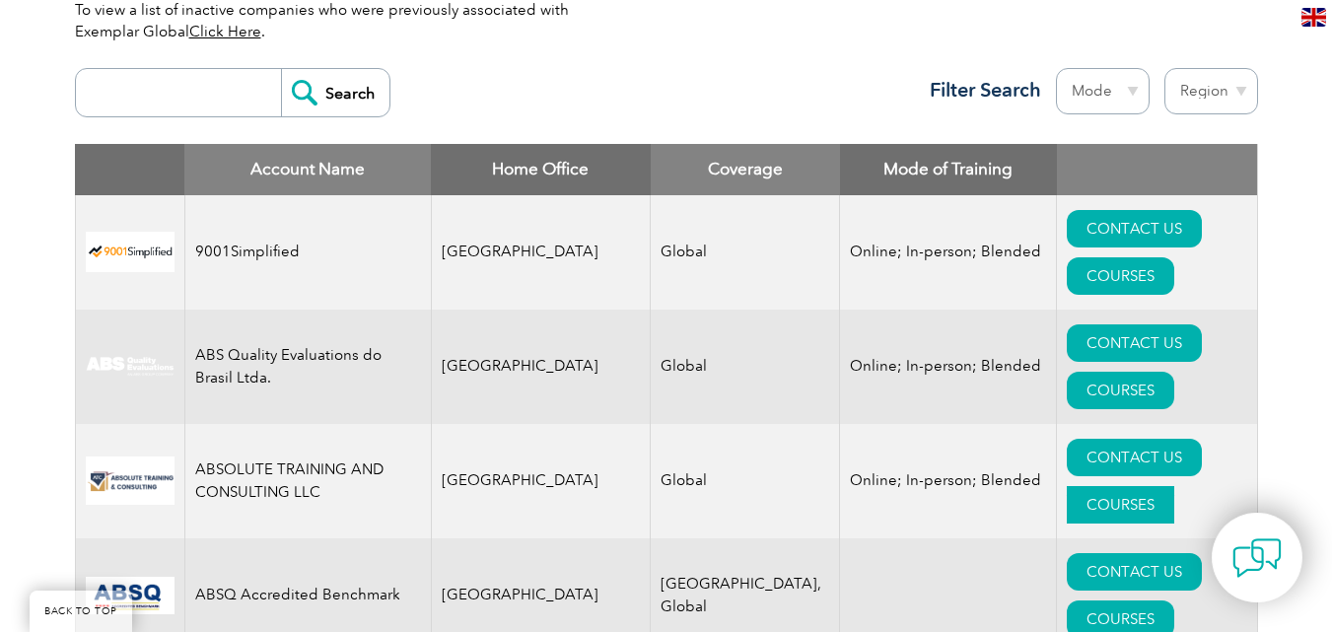
click at [1169, 486] on link "COURSES" at bounding box center [1120, 504] width 107 height 37
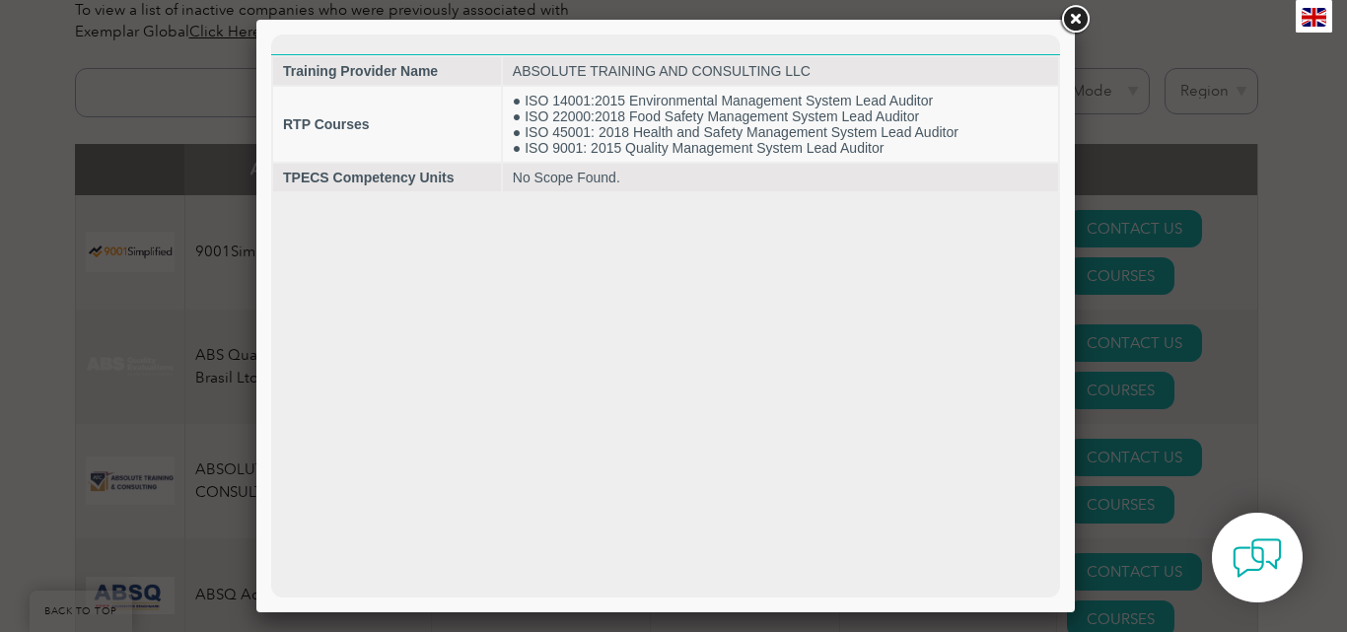
click at [1071, 10] on link at bounding box center [1074, 19] width 35 height 35
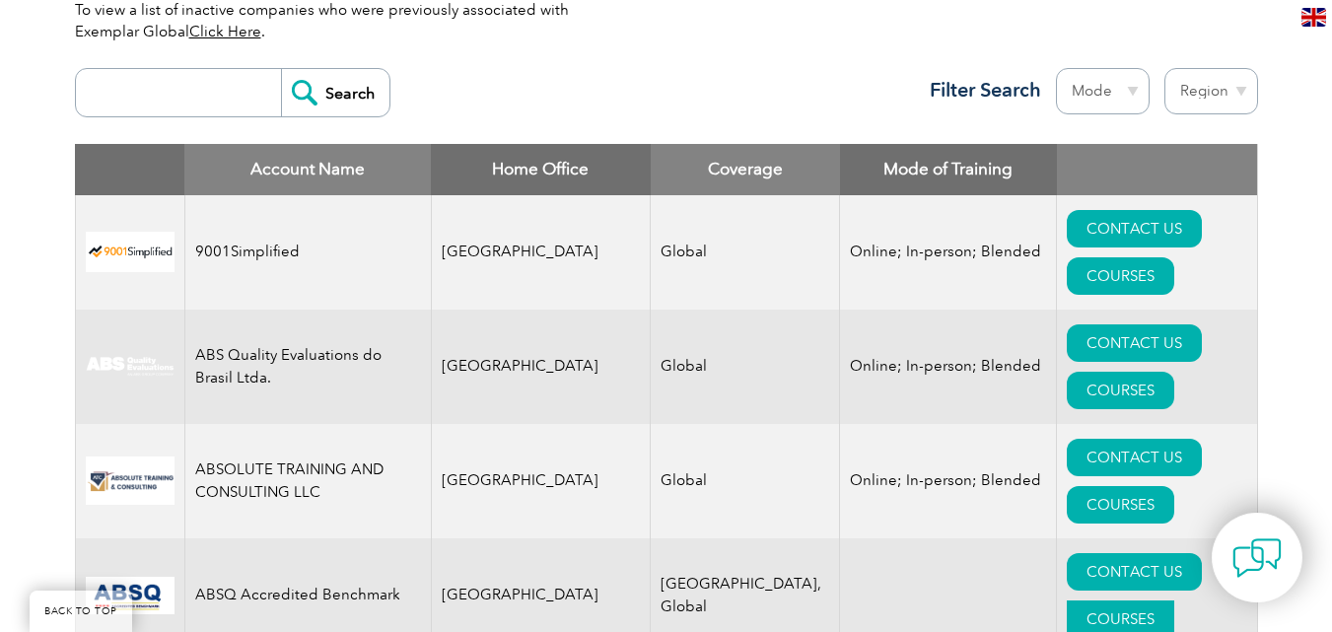
click at [1174, 600] on link "COURSES" at bounding box center [1120, 618] width 107 height 37
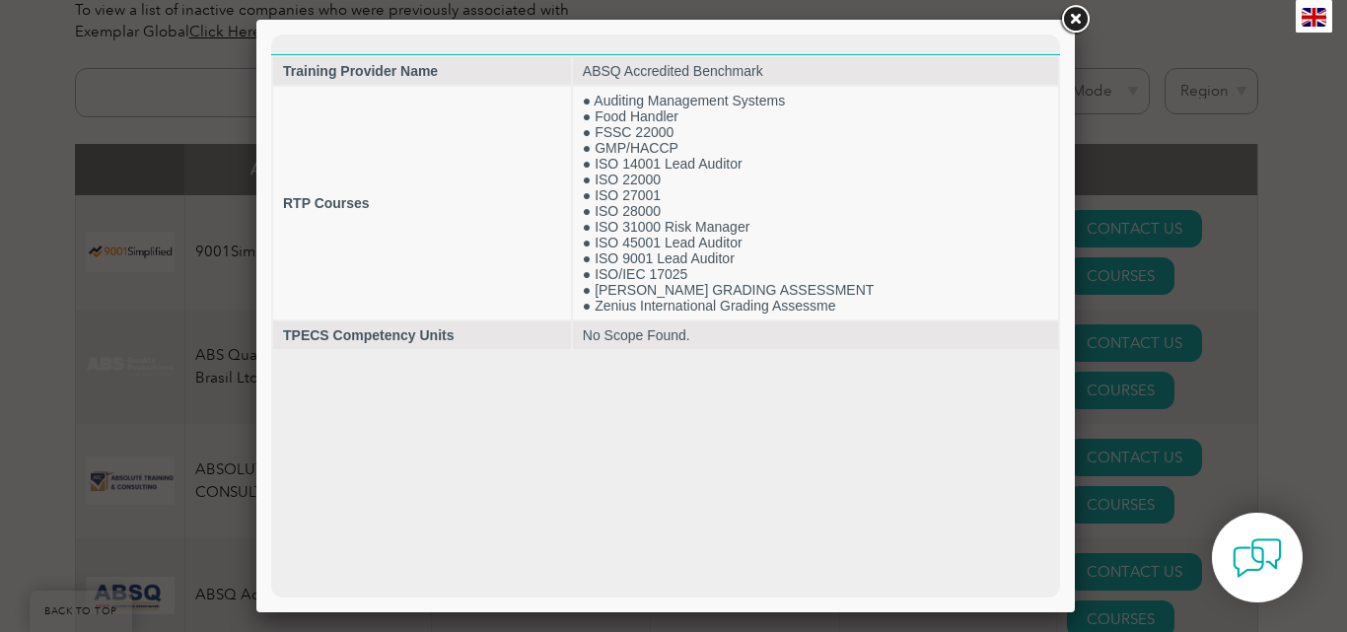
click at [1086, 24] on link at bounding box center [1074, 19] width 35 height 35
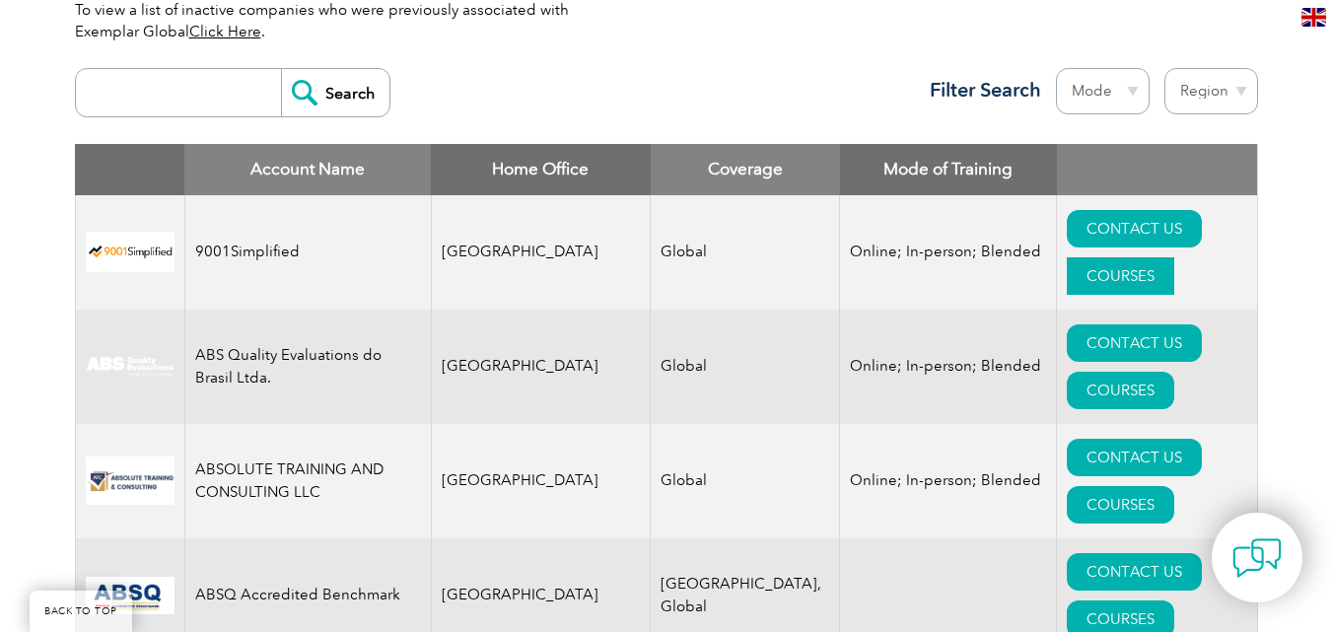
click at [1156, 257] on link "COURSES" at bounding box center [1120, 275] width 107 height 37
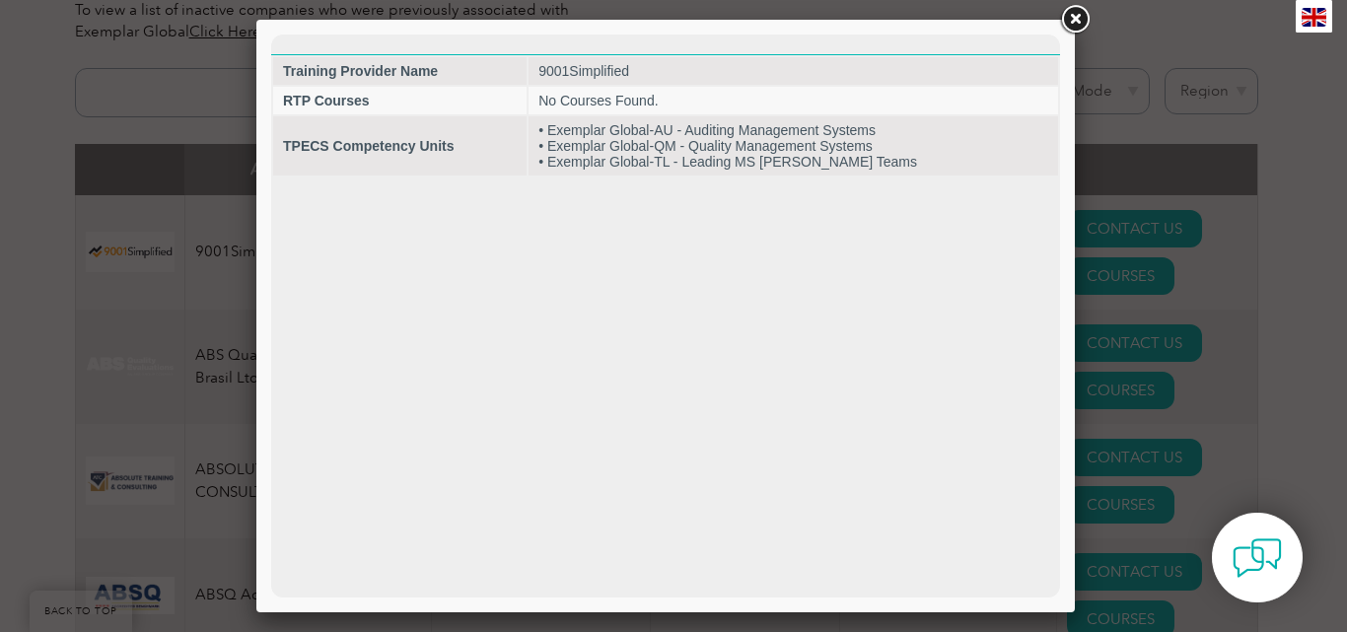
click at [1074, 25] on link at bounding box center [1074, 19] width 35 height 35
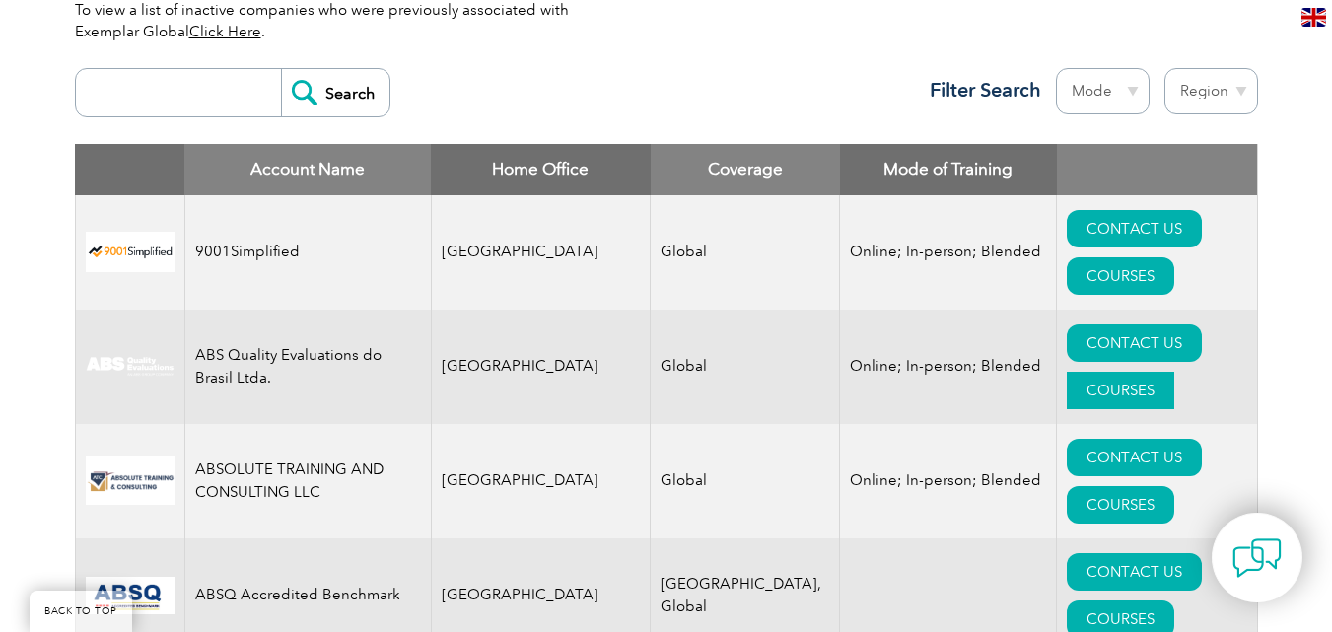
click at [1174, 372] on link "COURSES" at bounding box center [1120, 390] width 107 height 37
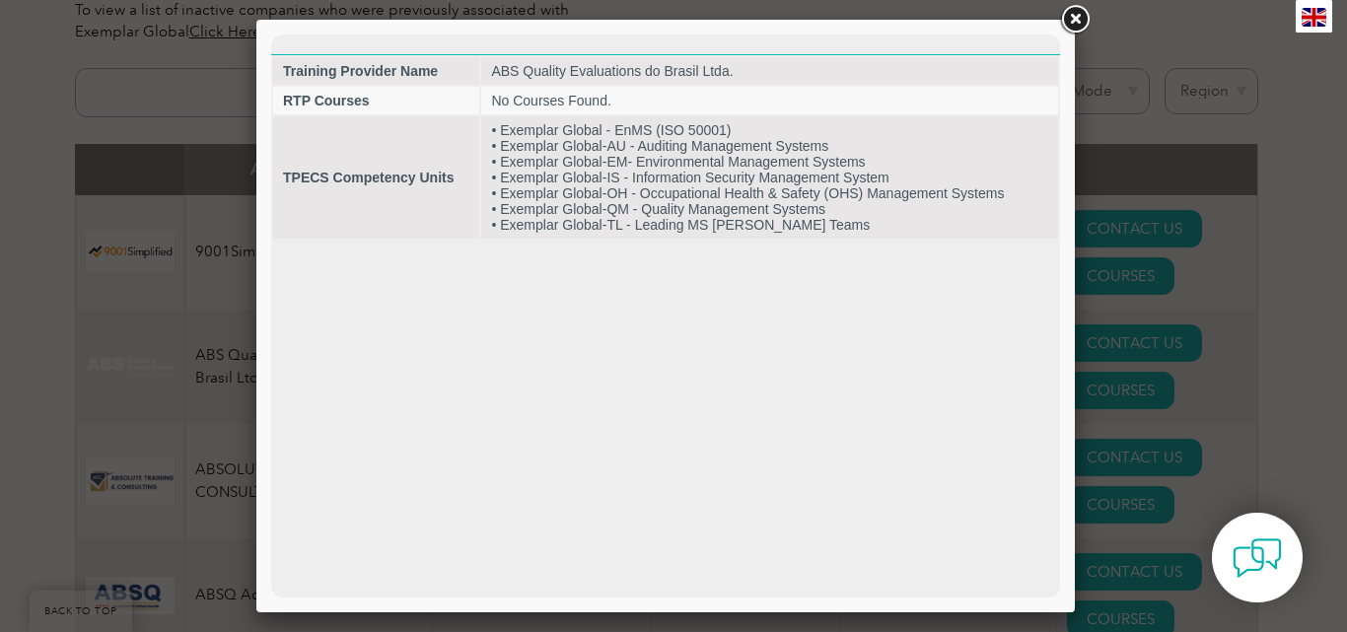
click at [1071, 17] on link at bounding box center [1074, 19] width 35 height 35
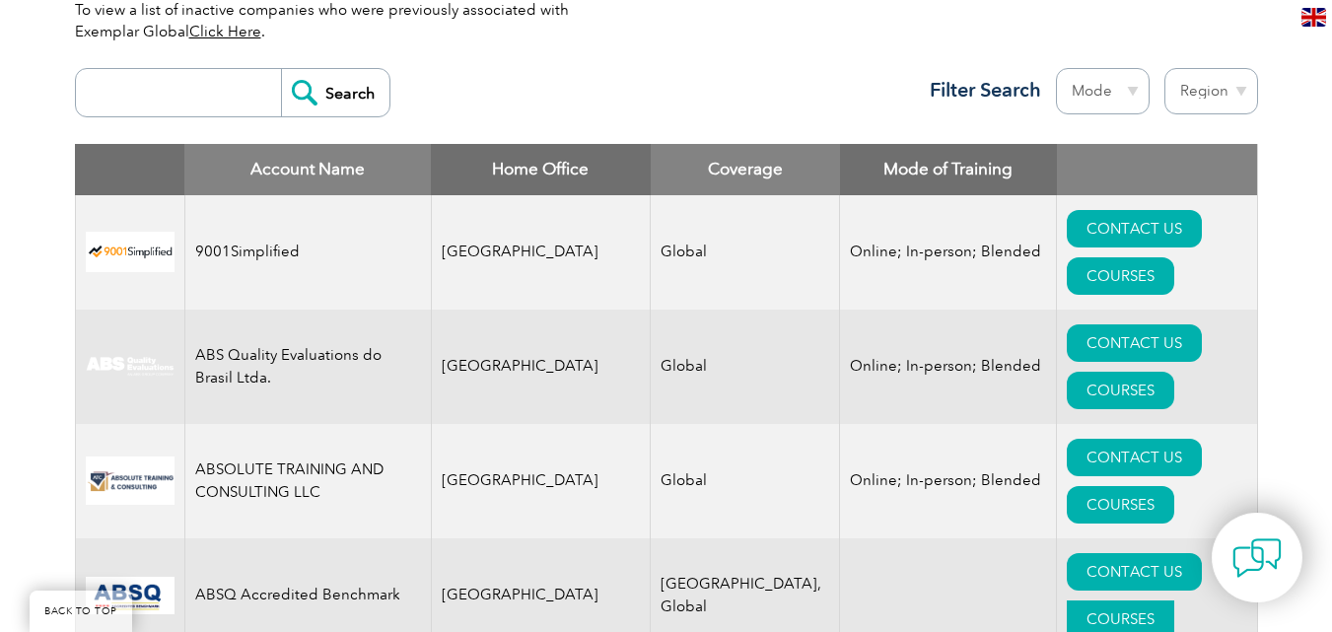
click at [1174, 600] on link "COURSES" at bounding box center [1120, 618] width 107 height 37
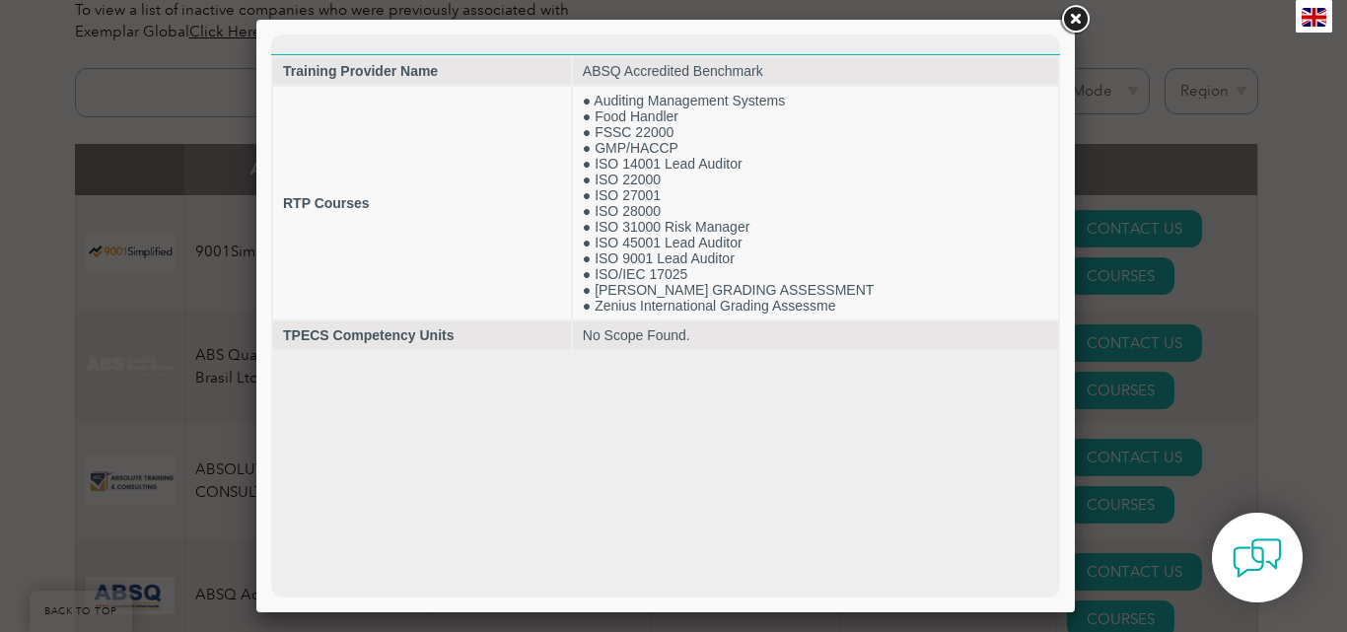
click at [1064, 15] on link at bounding box center [1074, 19] width 35 height 35
